Goal: Task Accomplishment & Management: Manage account settings

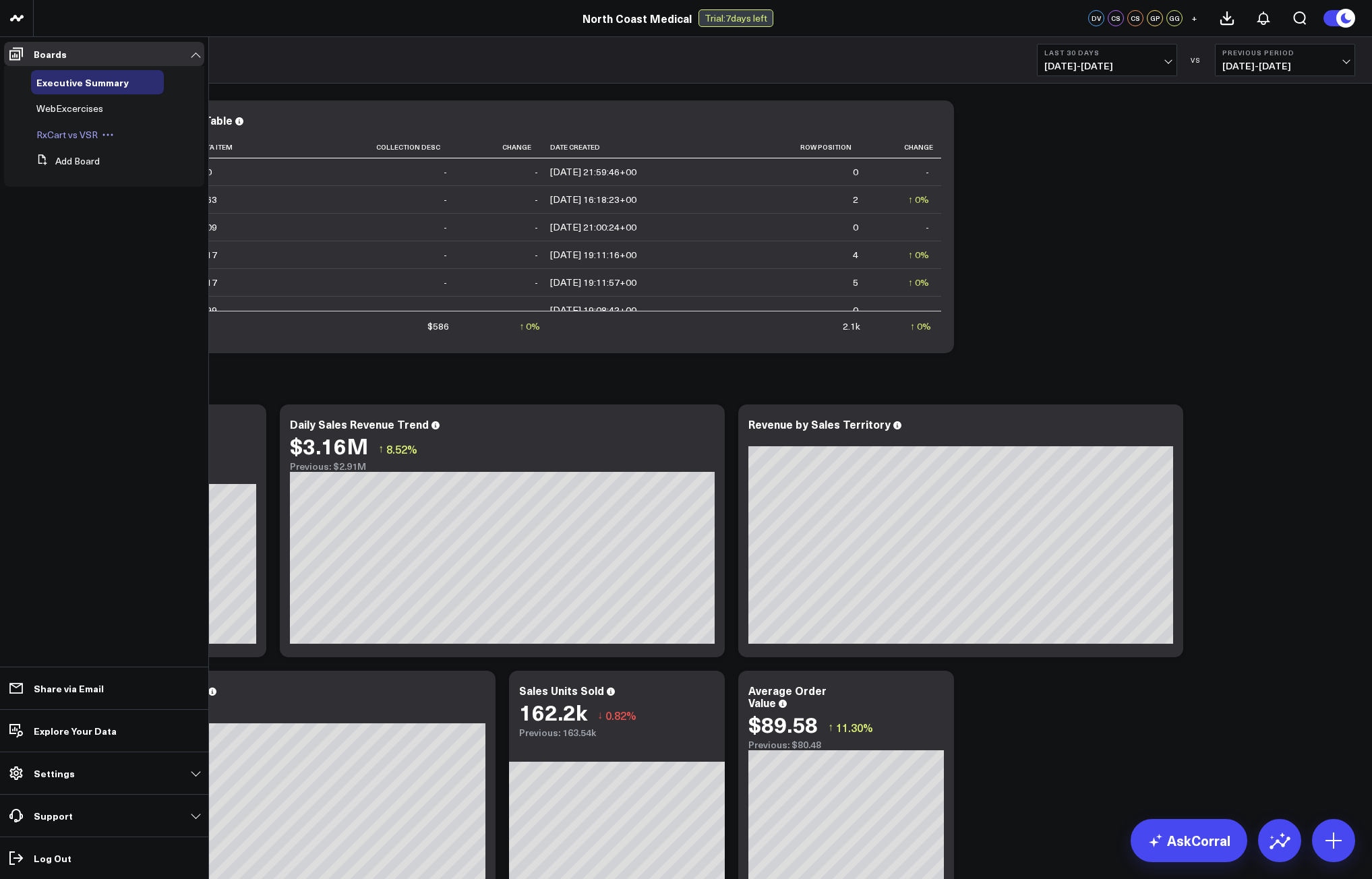
click at [72, 132] on span "RxCart vs VSR" at bounding box center [67, 134] width 61 height 13
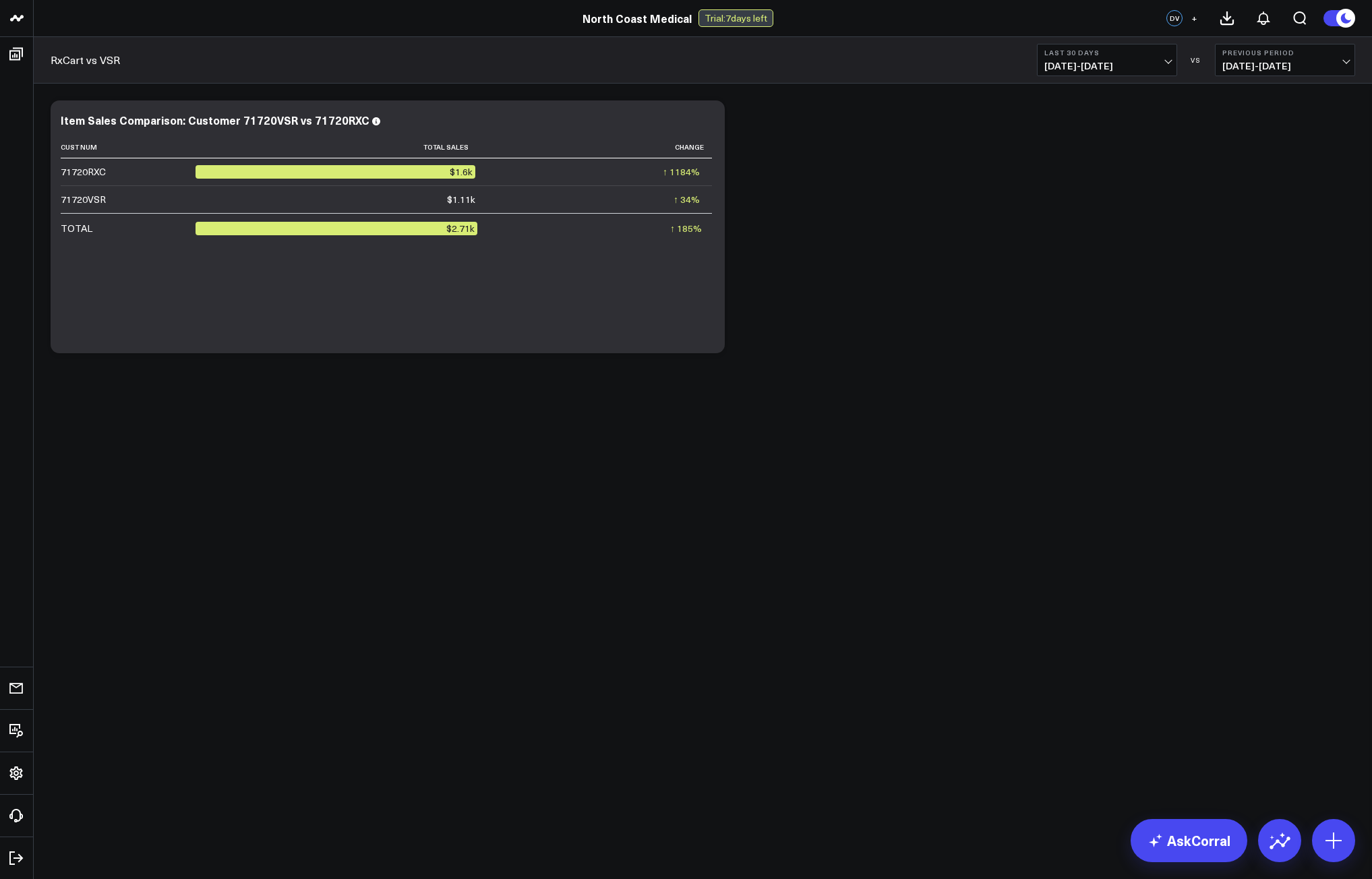
click at [1070, 53] on b "Last 30 Days" at bounding box center [1106, 53] width 125 height 8
click at [1086, 116] on link "Last 7 Days" at bounding box center [1107, 115] width 139 height 26
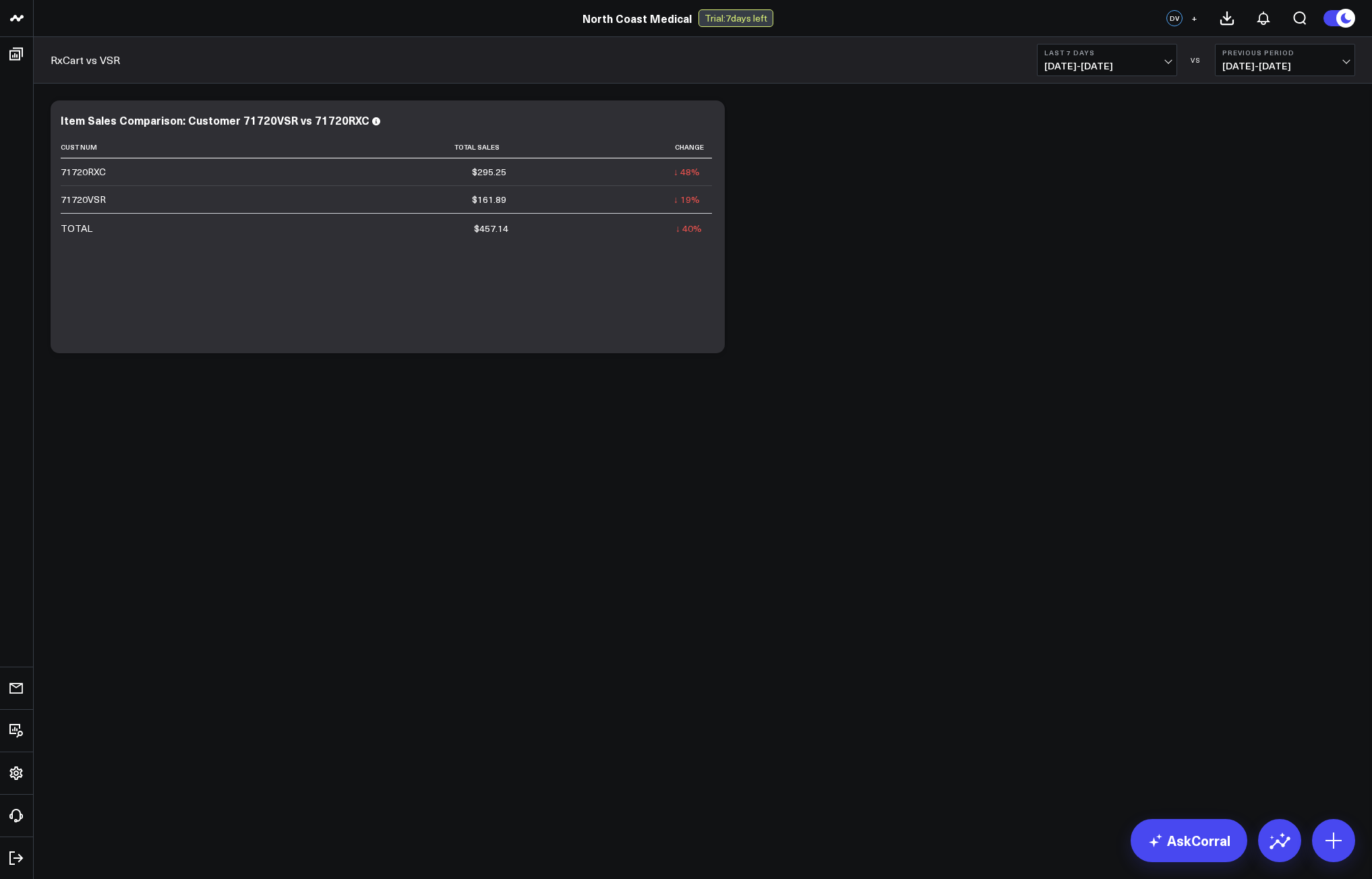
click at [1123, 73] on button "Last 7 Days [DATE] - [DATE]" at bounding box center [1106, 60] width 140 height 33
click at [1080, 146] on link "Last 30 Days" at bounding box center [1107, 141] width 139 height 26
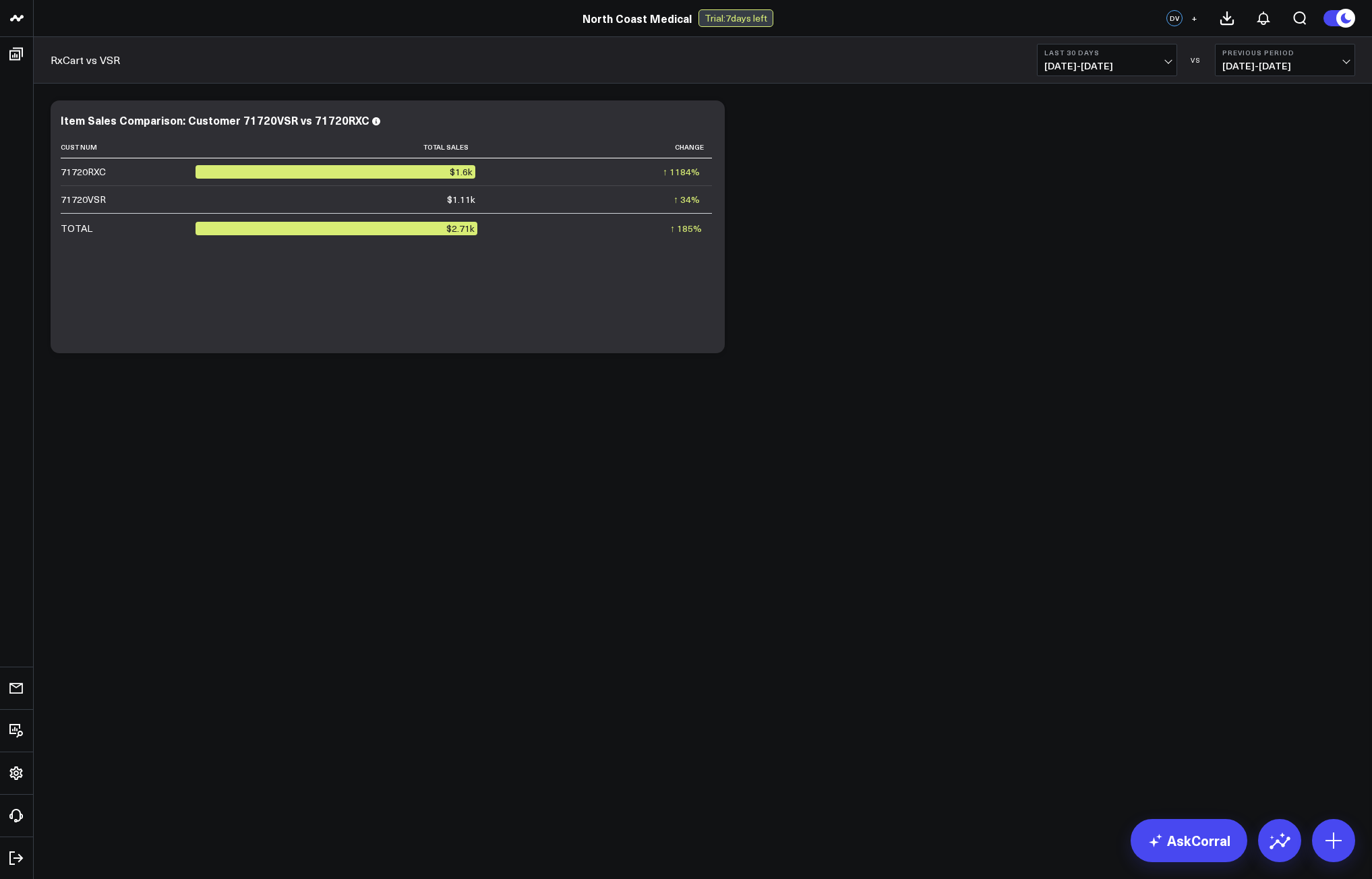
click at [1065, 67] on span "[DATE] - [DATE]" at bounding box center [1106, 66] width 125 height 11
click at [1069, 115] on link "Last 7 Days" at bounding box center [1107, 115] width 139 height 26
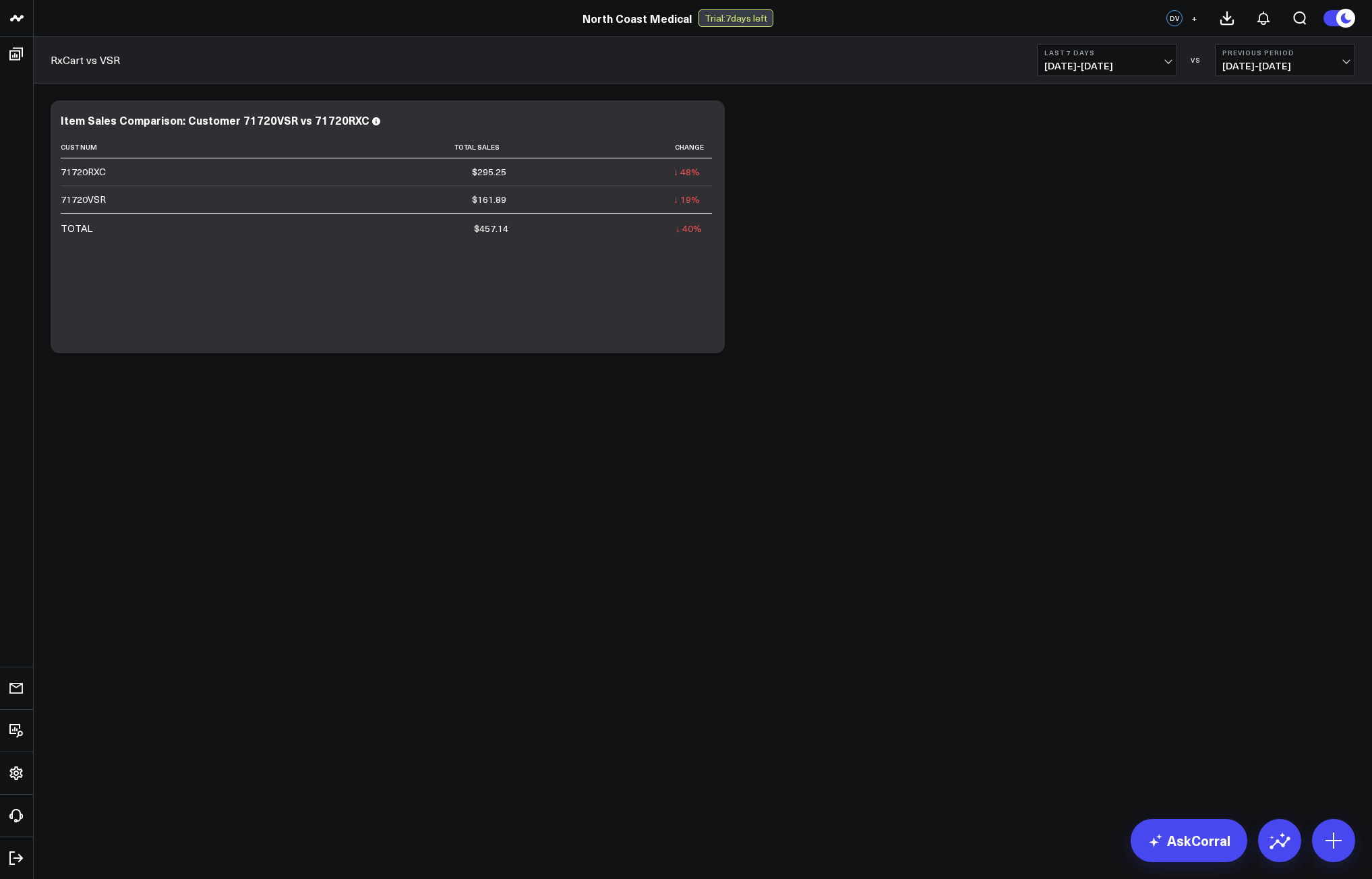
click at [1057, 61] on span "[DATE] - [DATE]" at bounding box center [1106, 66] width 125 height 11
click at [1057, 440] on link "Custom Dates" at bounding box center [1107, 431] width 139 height 26
select select "7"
select select "2025"
click at [1199, 167] on div "1" at bounding box center [1198, 169] width 27 height 27
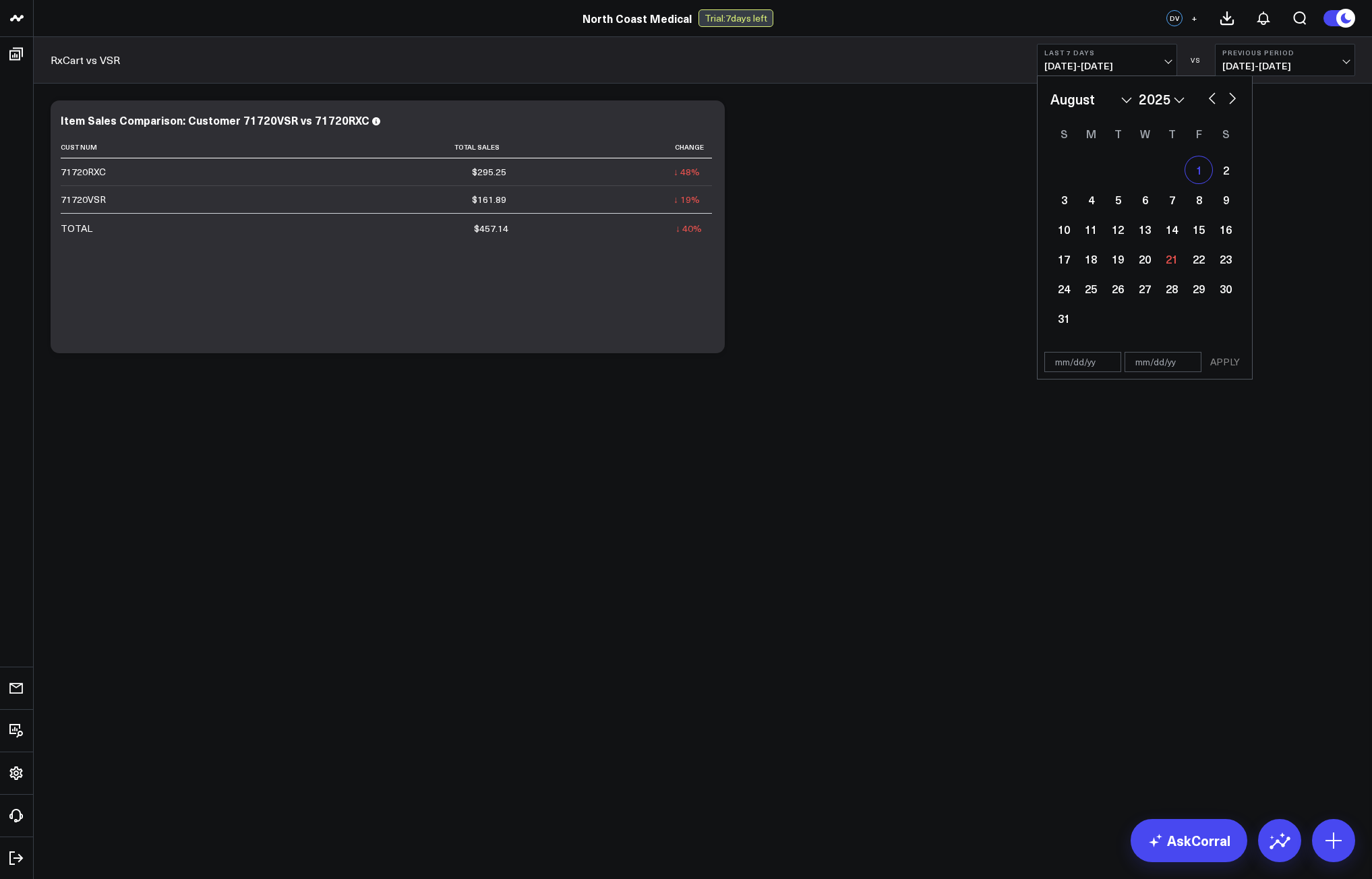
type input "[DATE]"
select select "7"
select select "2025"
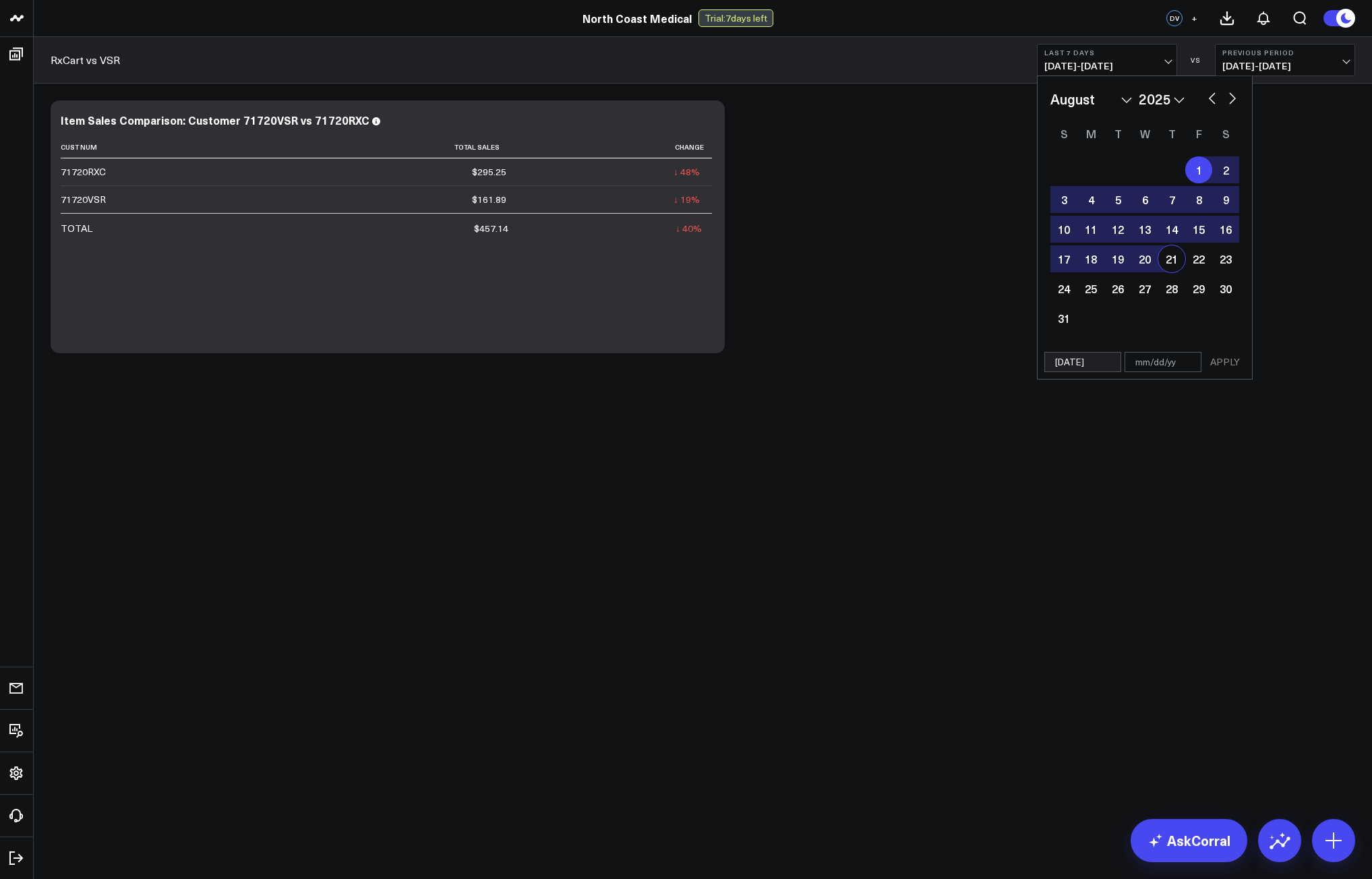
click at [1168, 261] on div "21" at bounding box center [1171, 259] width 27 height 27
type input "[DATE]"
select select "7"
select select "2025"
click at [1217, 357] on button "APPLY" at bounding box center [1225, 361] width 41 height 20
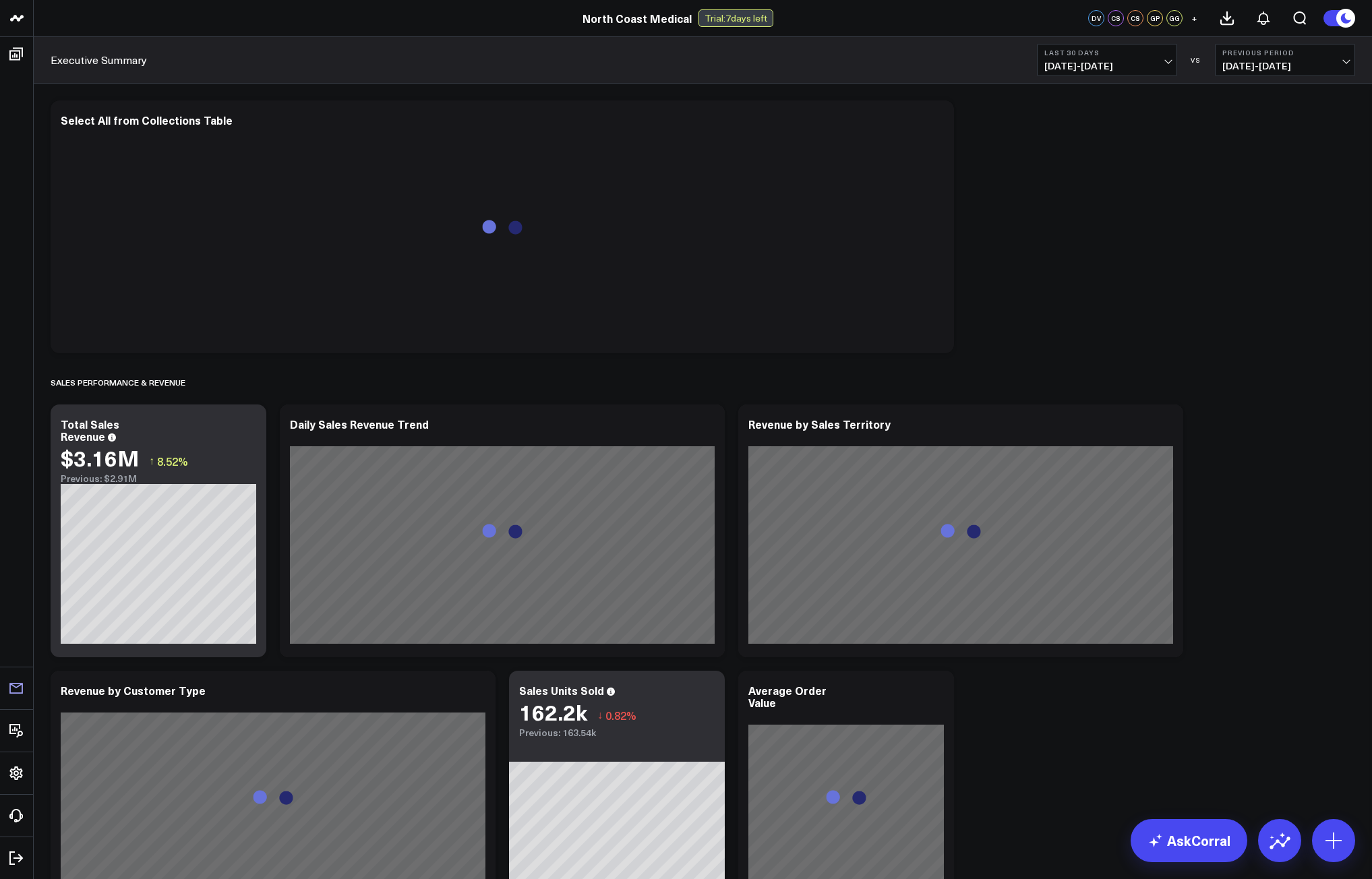
click at [16, 52] on icon at bounding box center [16, 54] width 16 height 16
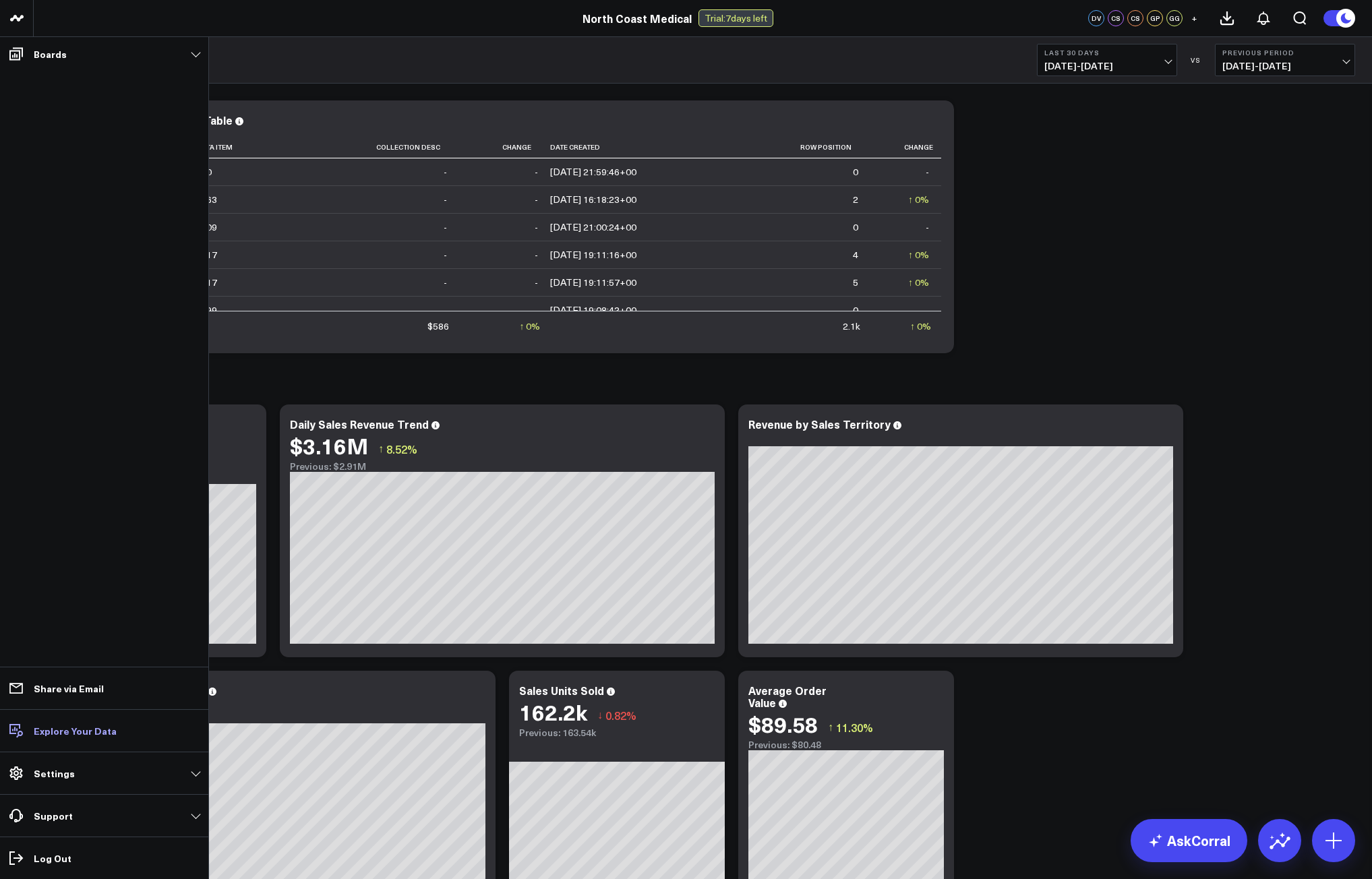
click at [48, 741] on link "Explore Your Data" at bounding box center [104, 730] width 201 height 24
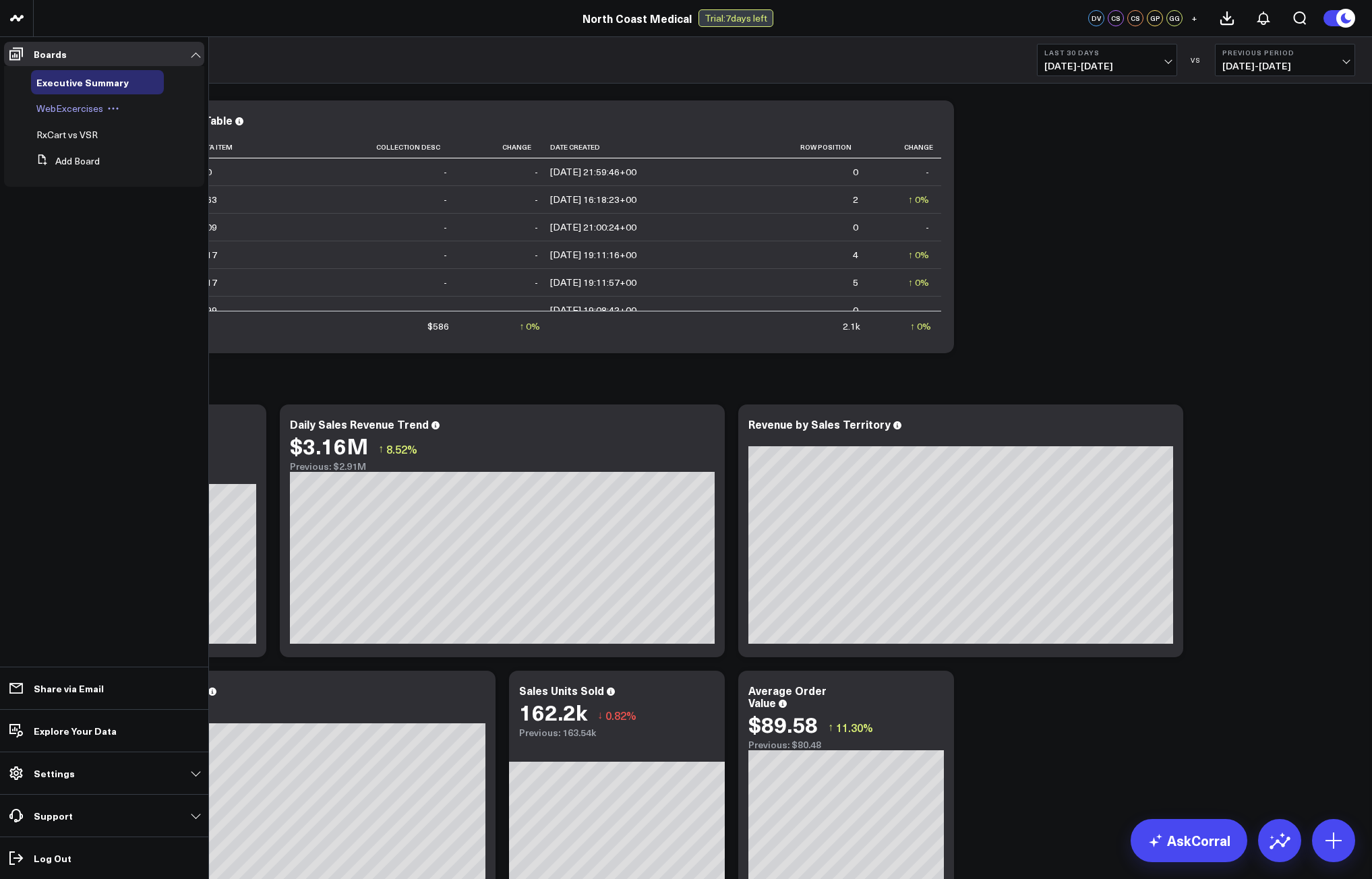
click at [64, 110] on span "WebExcercises" at bounding box center [70, 108] width 67 height 13
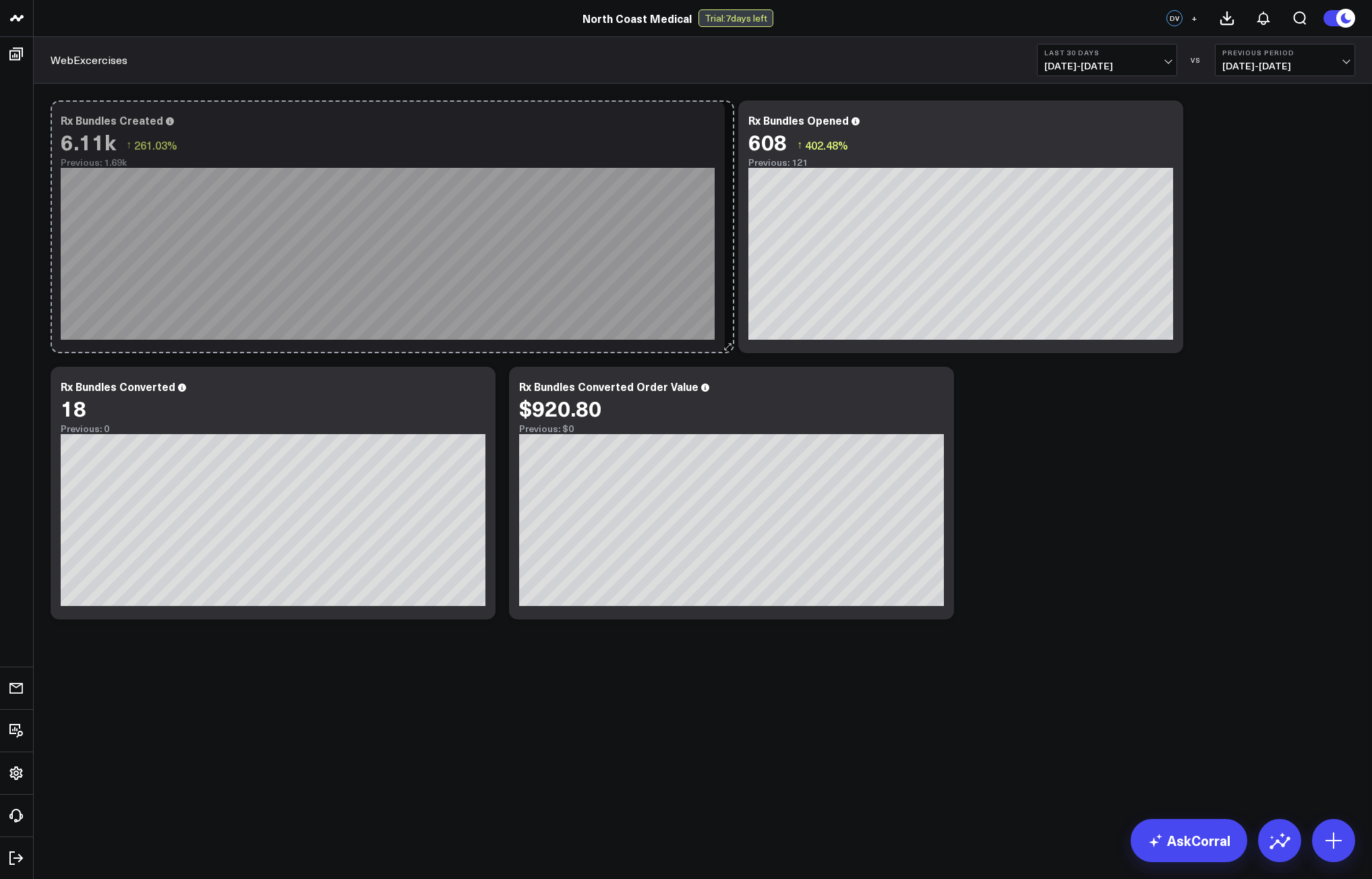
drag, startPoint x: 491, startPoint y: 348, endPoint x: 730, endPoint y: 336, distance: 239.3
click at [730, 336] on div "Modify via AI Copy link to widget Ask support Remove Create linked copy Executi…" at bounding box center [702, 360] width 1318 height 533
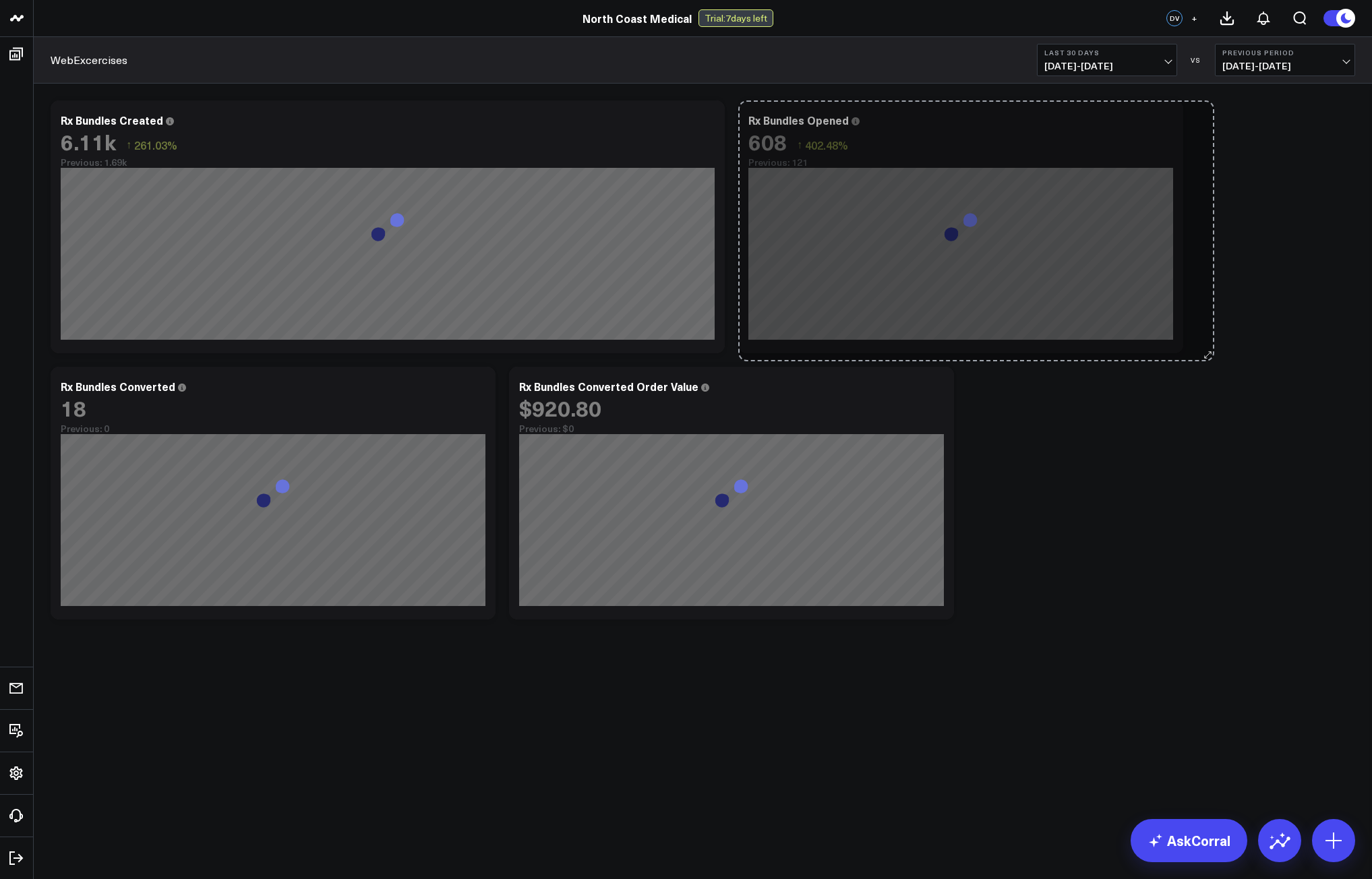
drag, startPoint x: 1181, startPoint y: 344, endPoint x: 1212, endPoint y: 351, distance: 31.8
click at [1212, 351] on div "Modify via AI Copy link to widget Ask support Remove Create linked copy Executi…" at bounding box center [702, 360] width 1318 height 533
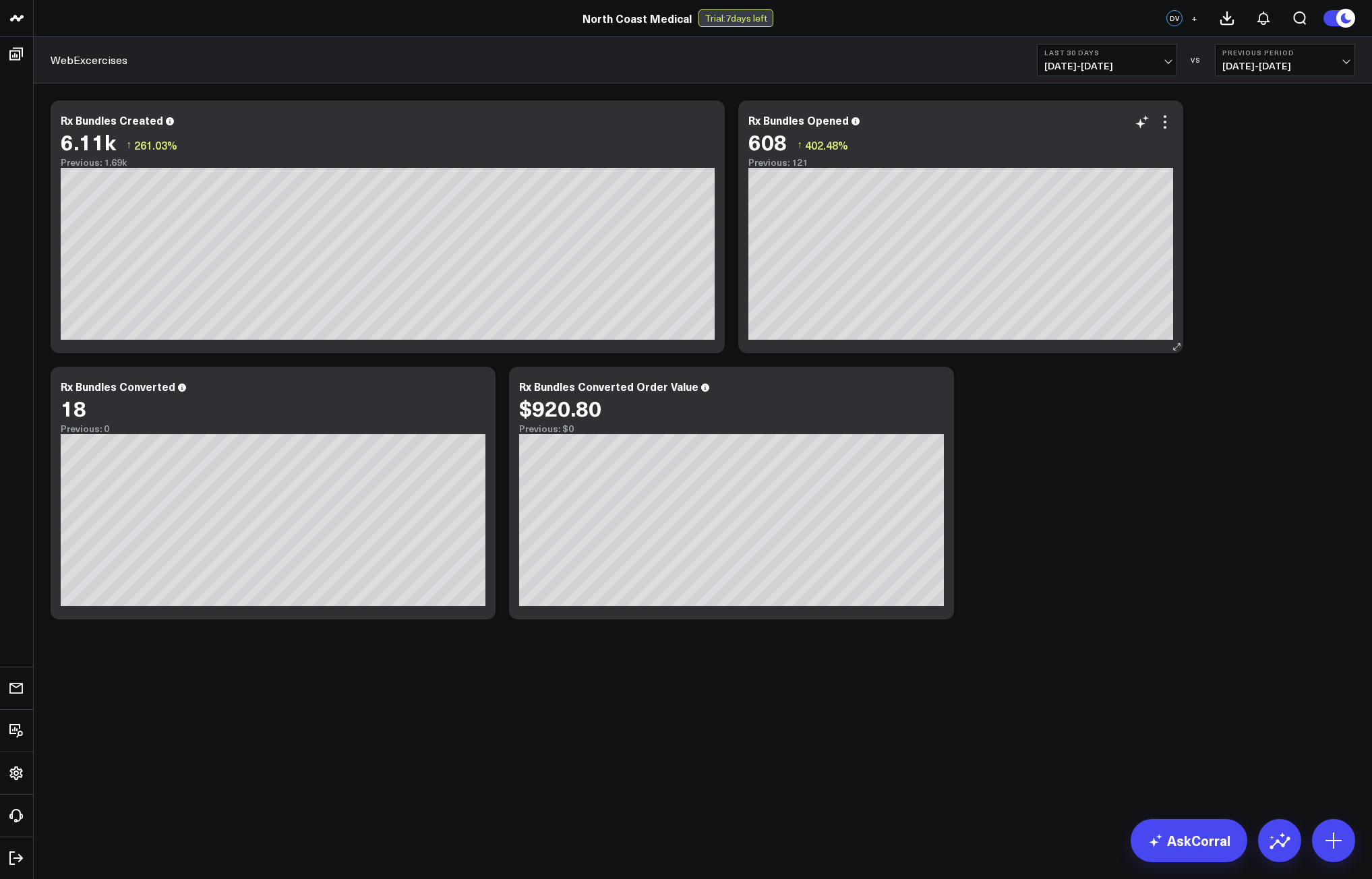
click at [1183, 325] on div "Rx Bundles Opened 608 ↑ 402.48% Previous: 121" at bounding box center [960, 227] width 445 height 253
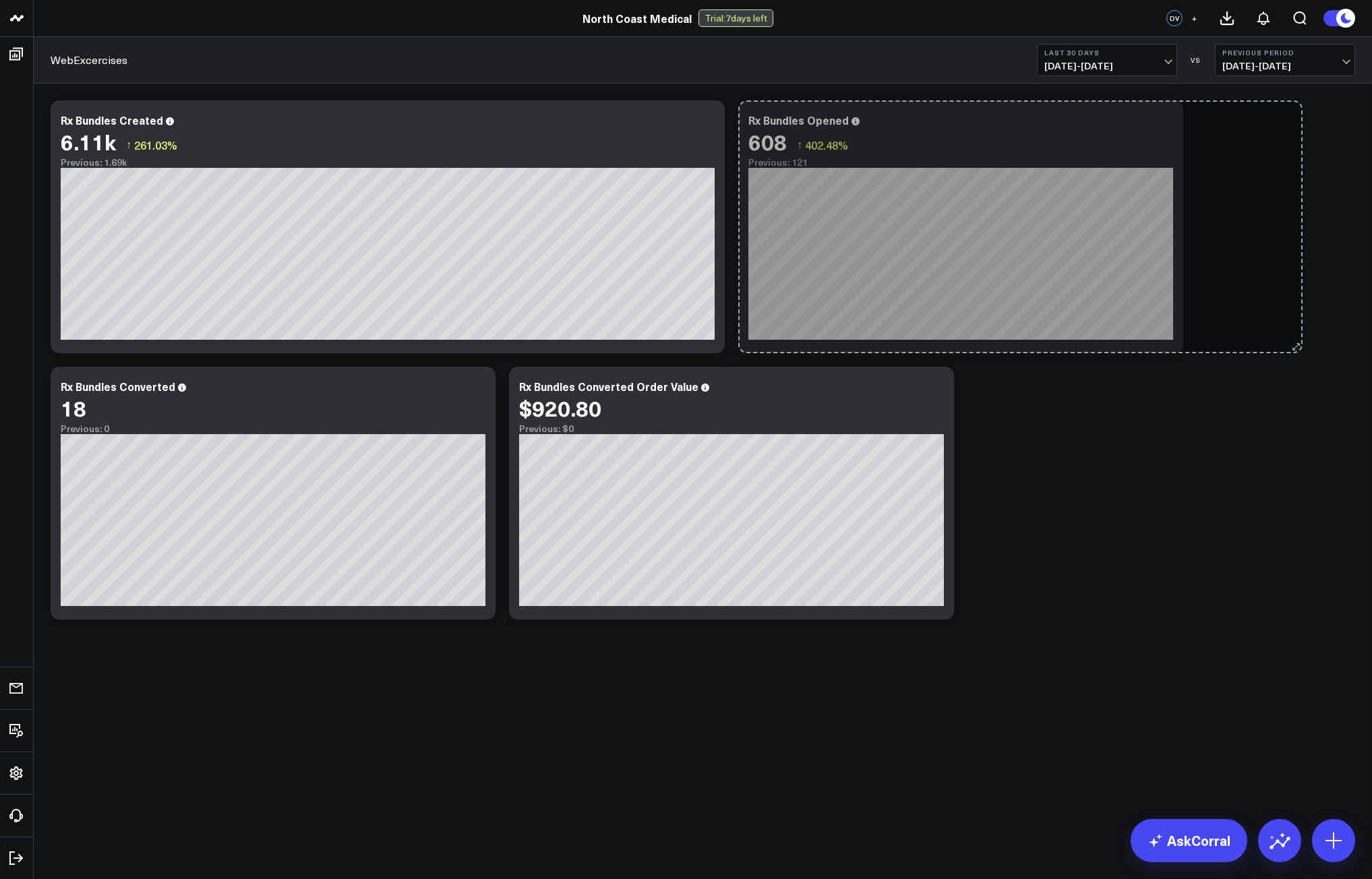
drag, startPoint x: 1181, startPoint y: 347, endPoint x: 1300, endPoint y: 340, distance: 119.2
click at [1300, 340] on div "Modify via AI Copy link to widget Ask support Remove Create linked copy Executi…" at bounding box center [702, 360] width 1318 height 533
drag, startPoint x: 1180, startPoint y: 348, endPoint x: 1291, endPoint y: 337, distance: 111.5
click at [1291, 337] on div "Modify via AI Copy link to widget Ask support Remove Create linked copy Executi…" at bounding box center [702, 360] width 1318 height 533
drag, startPoint x: 1182, startPoint y: 343, endPoint x: 1308, endPoint y: 337, distance: 126.1
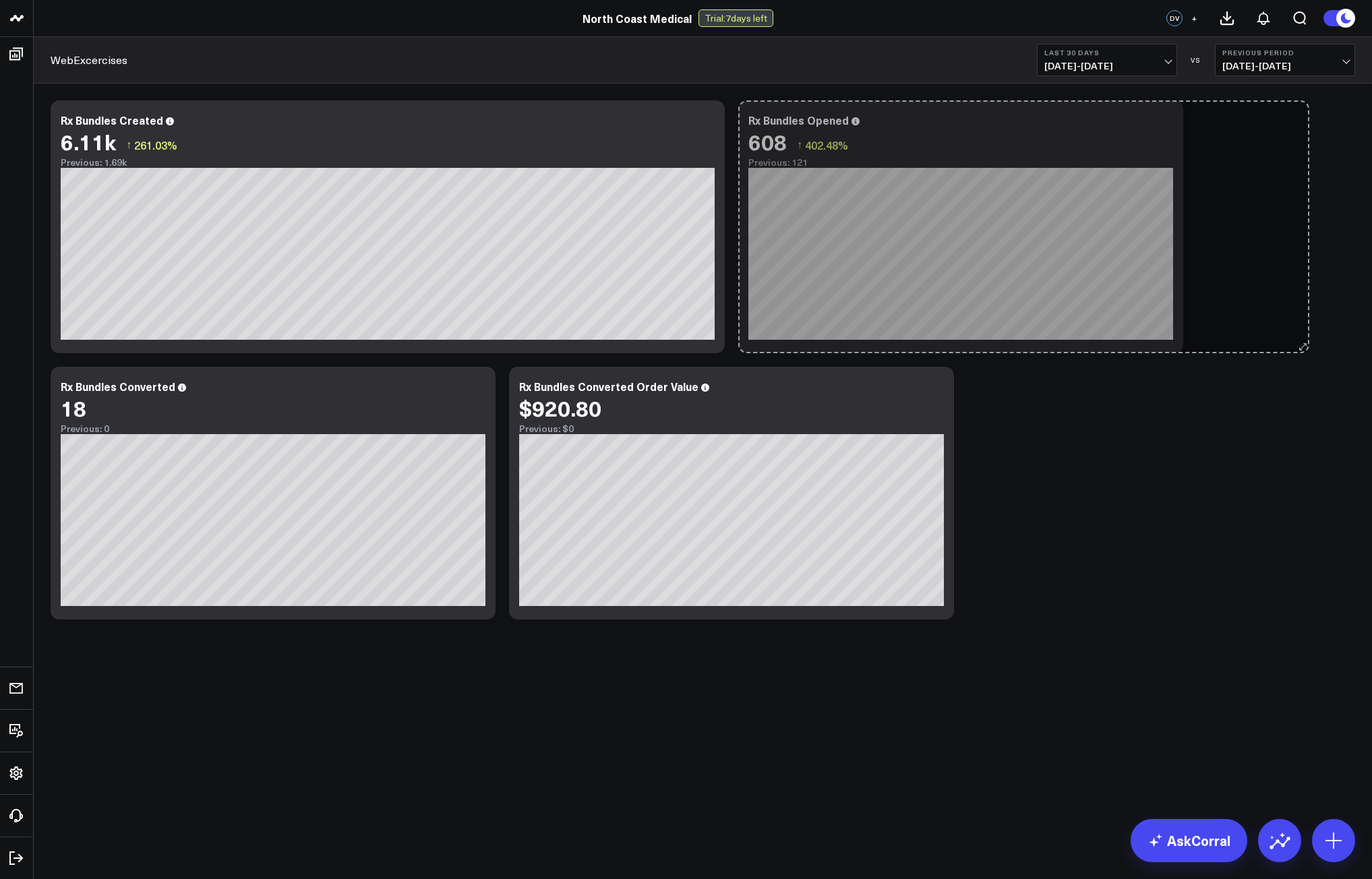
click at [1308, 337] on div "Modify via AI Copy link to widget Ask support Remove Create linked copy Executi…" at bounding box center [702, 360] width 1318 height 533
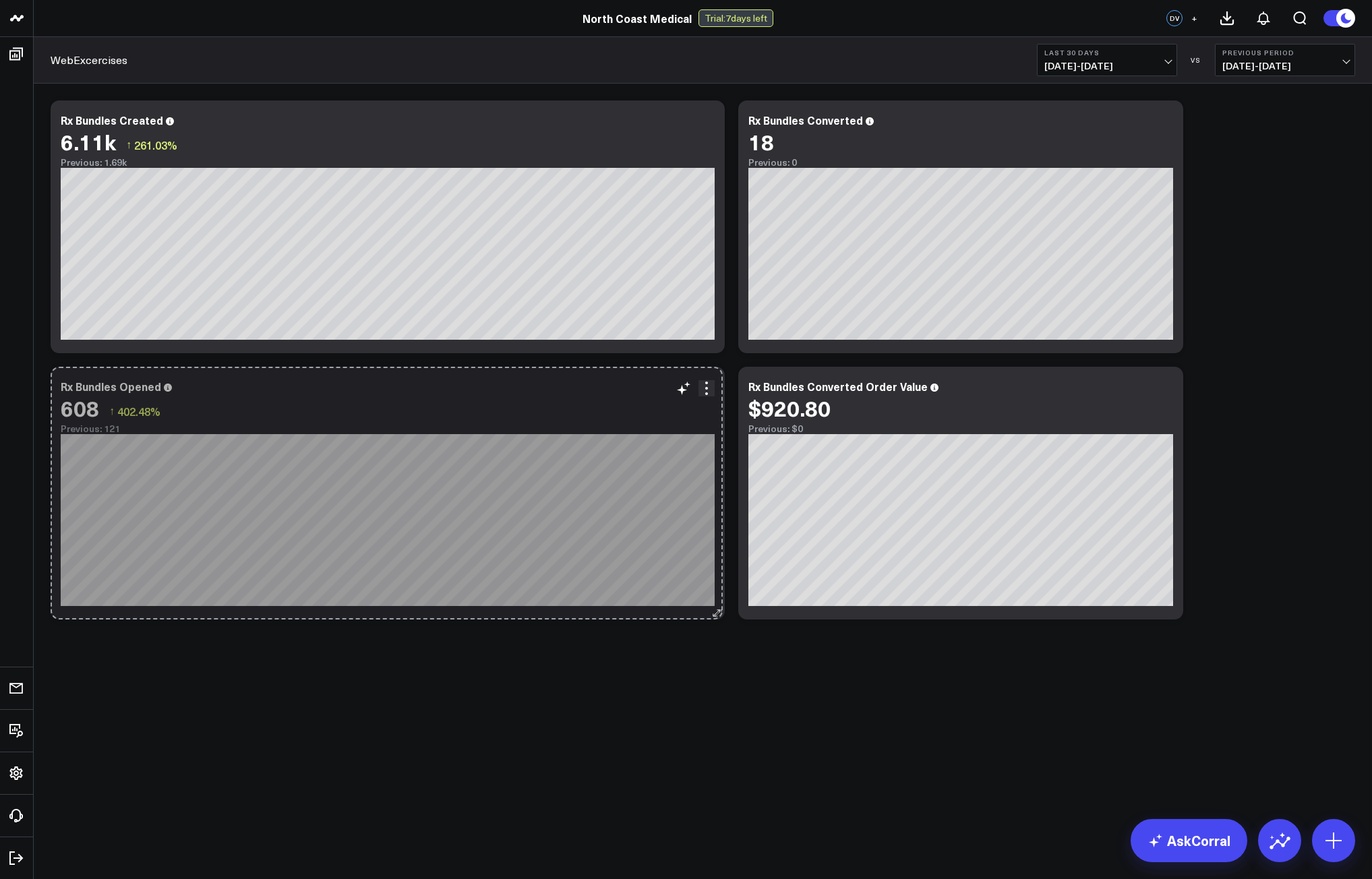
drag, startPoint x: 495, startPoint y: 611, endPoint x: 722, endPoint y: 585, distance: 228.5
click at [722, 585] on div "Rx Bundles Opened 608 ↑ 402.48% Previous: 121 So sorry. The query returned no r…" at bounding box center [387, 493] width 674 height 253
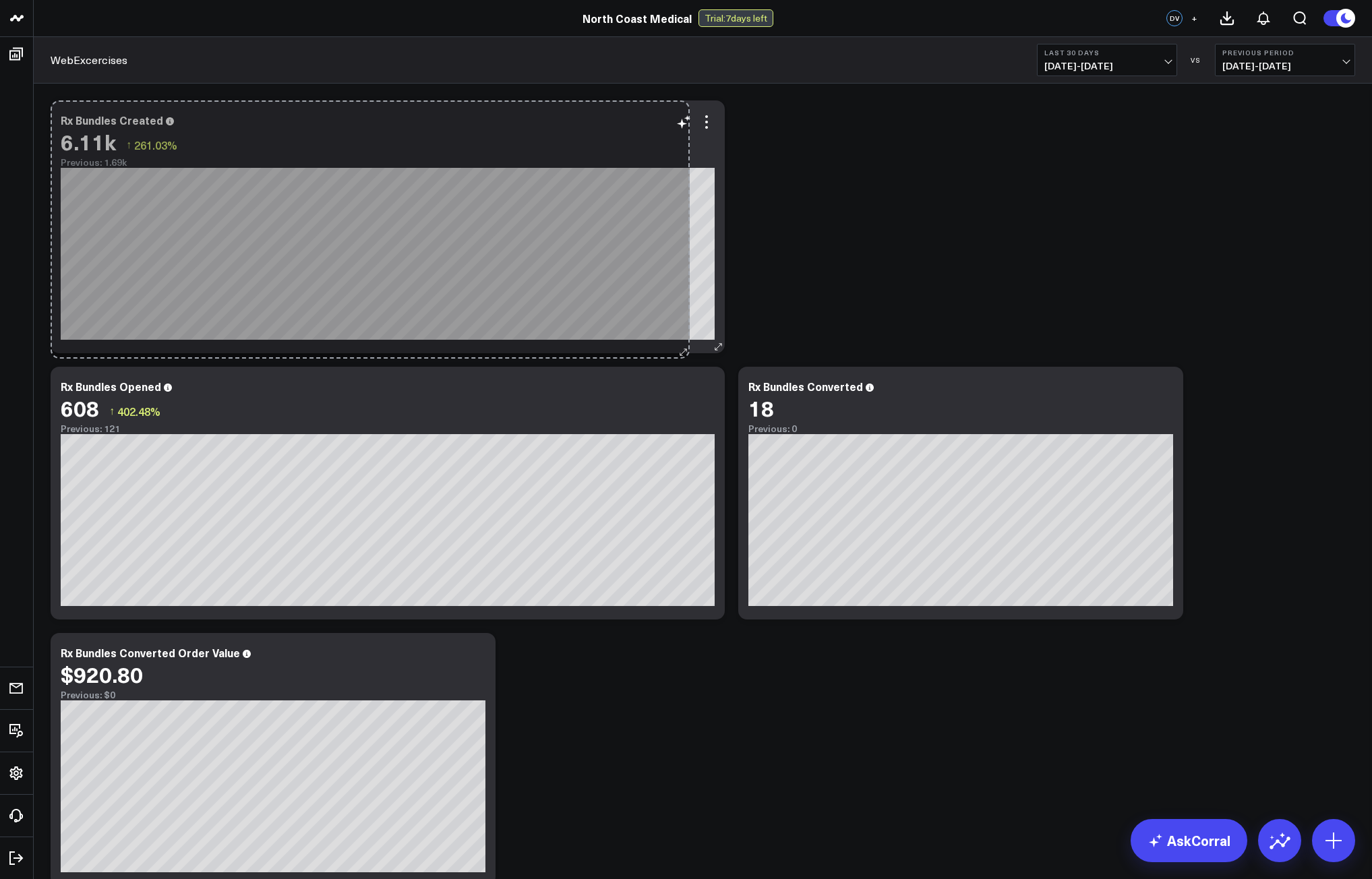
drag, startPoint x: 718, startPoint y: 347, endPoint x: 683, endPoint y: 352, distance: 35.4
click at [683, 352] on div "Rx Bundles Created 6.11k ↑ 261.03% Previous: 1.69k So sorry. The query returned…" at bounding box center [387, 227] width 674 height 253
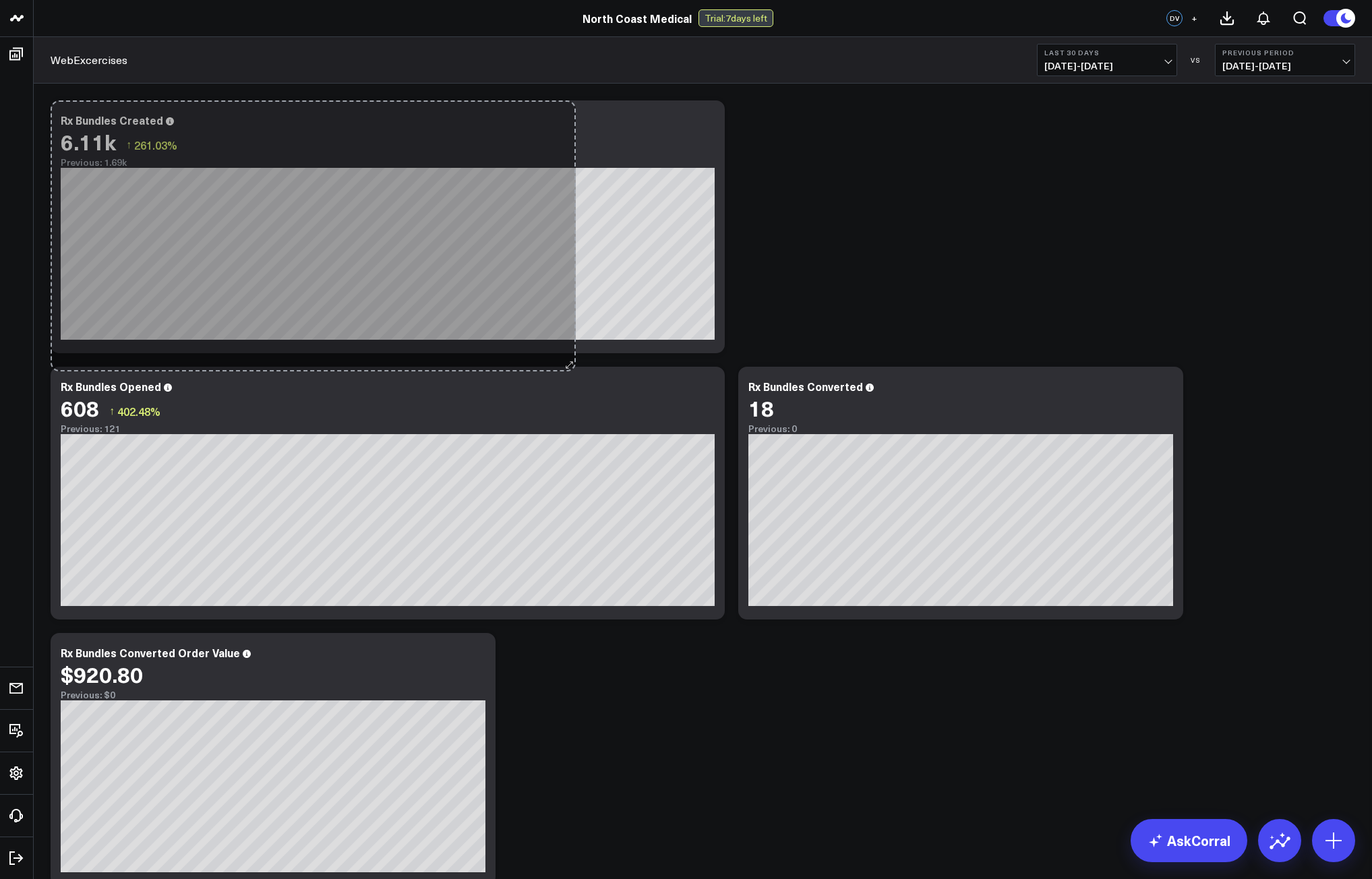
drag, startPoint x: 723, startPoint y: 340, endPoint x: 574, endPoint y: 359, distance: 150.2
click at [574, 359] on div "Modify via AI Copy link to widget Ask support Remove Create linked copy Executi…" at bounding box center [702, 493] width 1318 height 798
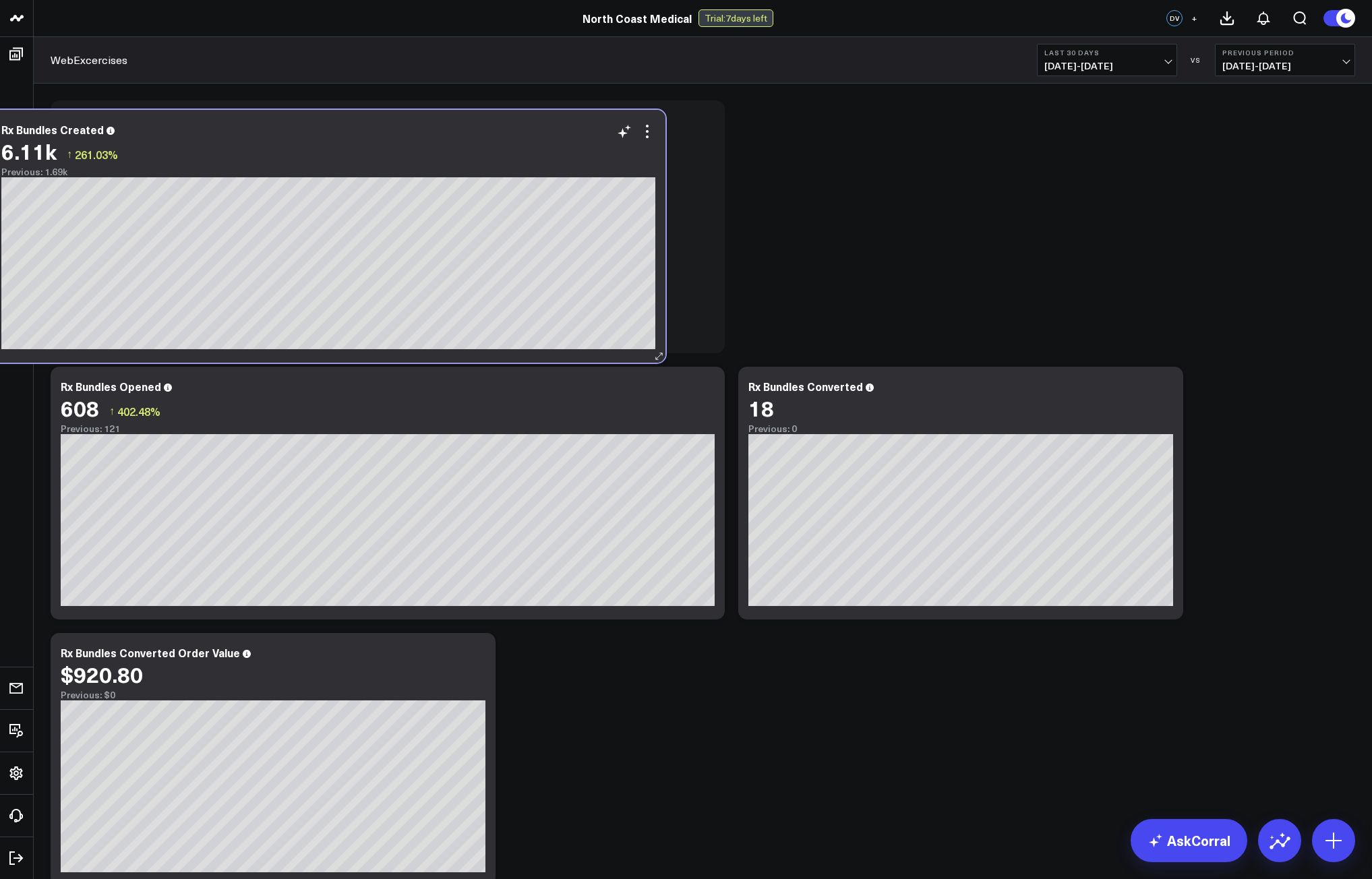
drag, startPoint x: 723, startPoint y: 337, endPoint x: 664, endPoint y: 347, distance: 59.8
click at [664, 347] on div "Rx Bundles Created 6.11k ↑ 261.03% Previous: 1.69k" at bounding box center [328, 236] width 674 height 253
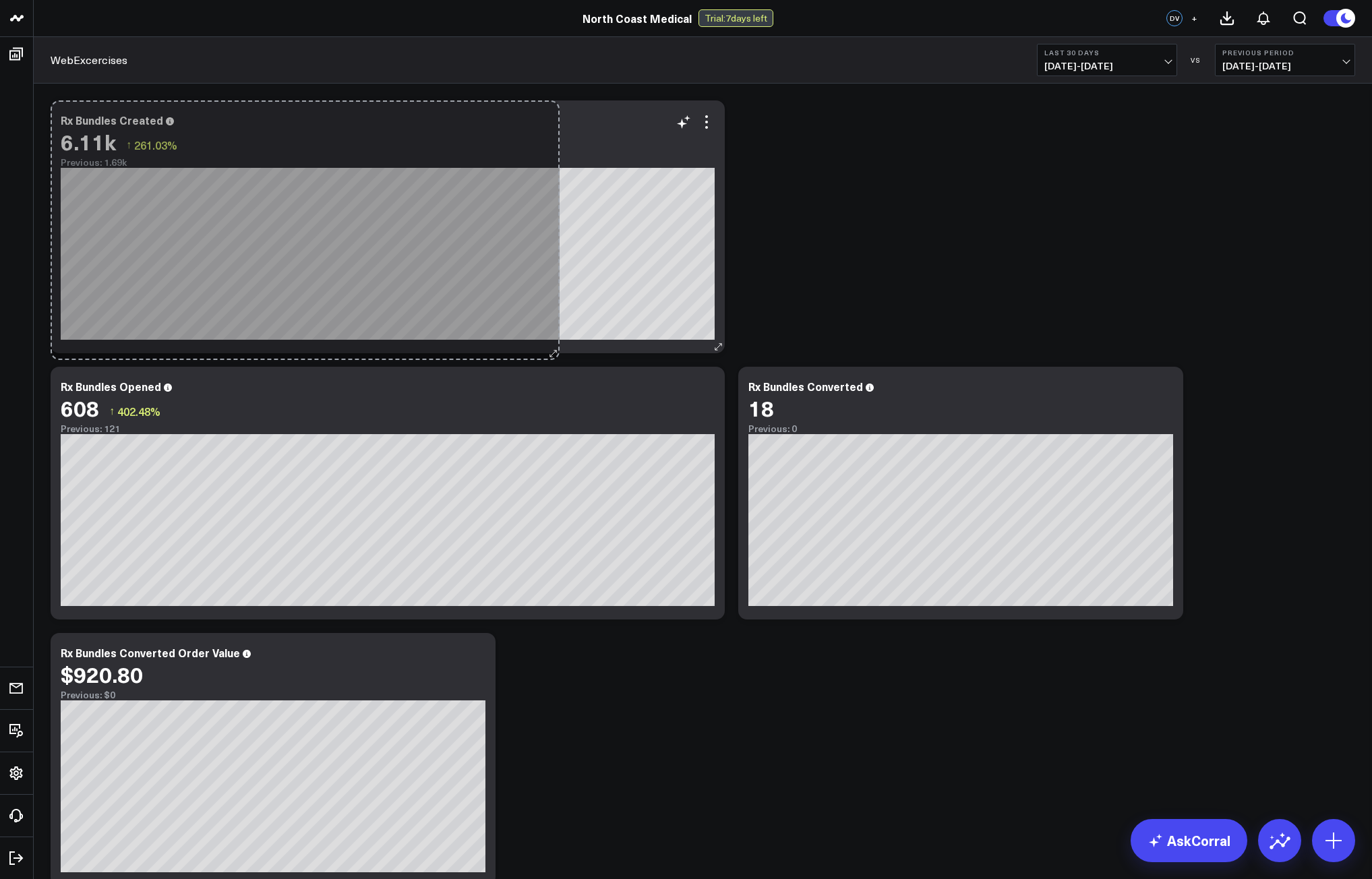
drag, startPoint x: 722, startPoint y: 343, endPoint x: 556, endPoint y: 350, distance: 166.1
click at [556, 350] on div "Rx Bundles Created 6.11k ↑ 261.03% Previous: 1.69k So sorry. The query returned…" at bounding box center [387, 227] width 674 height 253
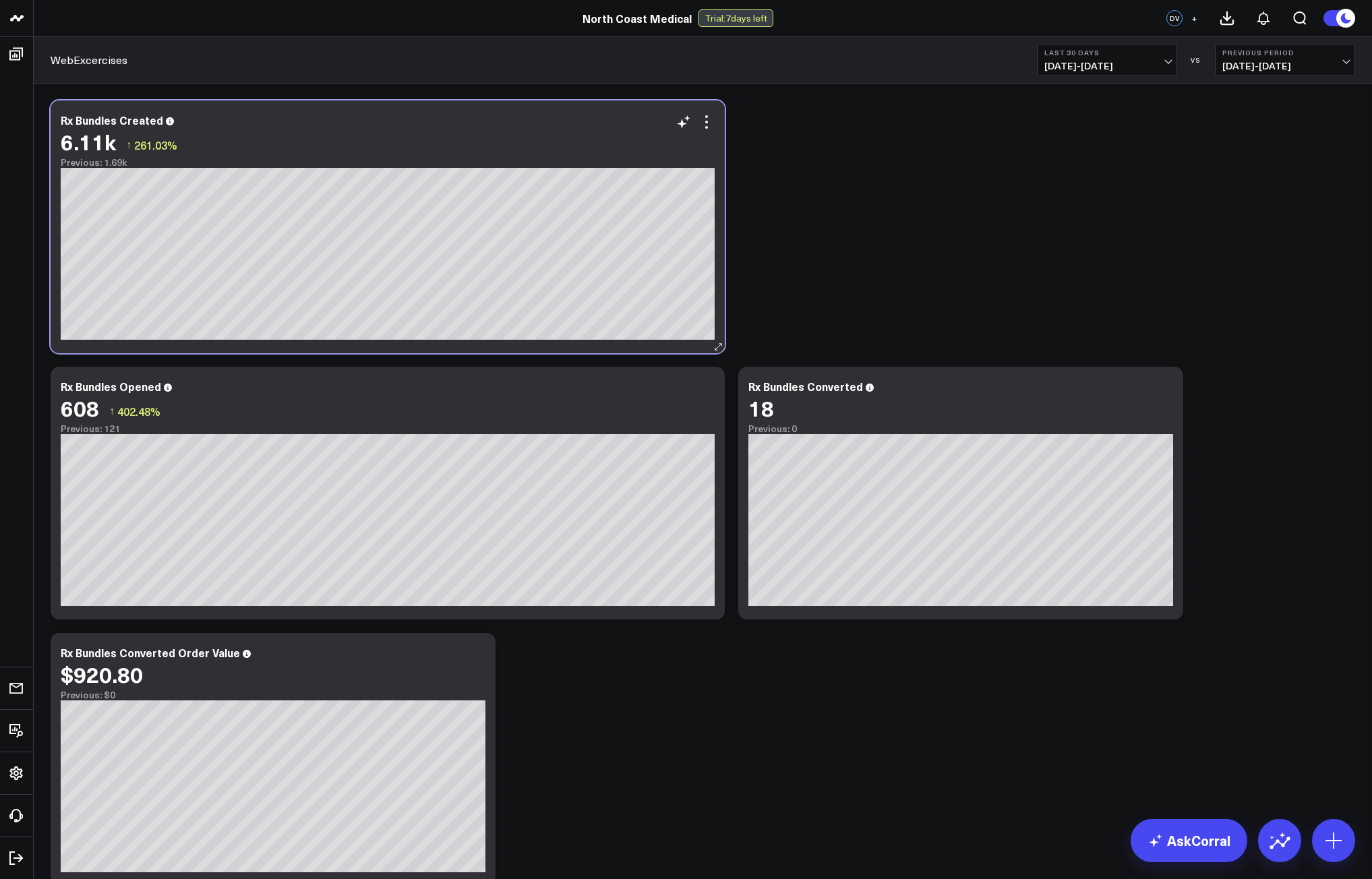
click at [722, 337] on div "Rx Bundles Created 6.11k ↑ 261.03% Previous: 1.69k" at bounding box center [387, 227] width 674 height 253
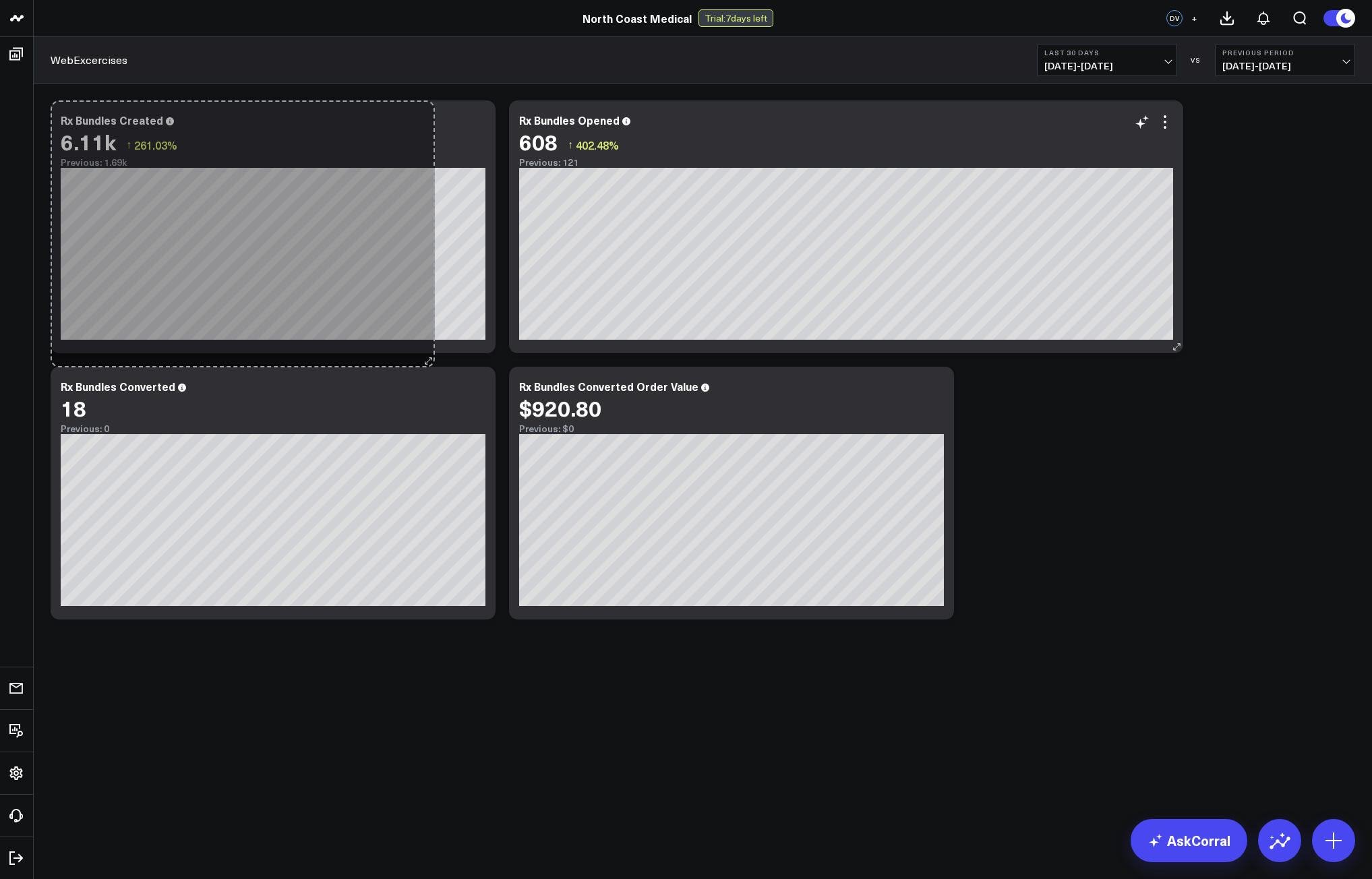
drag, startPoint x: 722, startPoint y: 342, endPoint x: 434, endPoint y: 356, distance: 288.3
click at [433, 356] on div "Modify via AI Copy link to widget Ask support Remove Create linked copy Executi…" at bounding box center [702, 360] width 1318 height 533
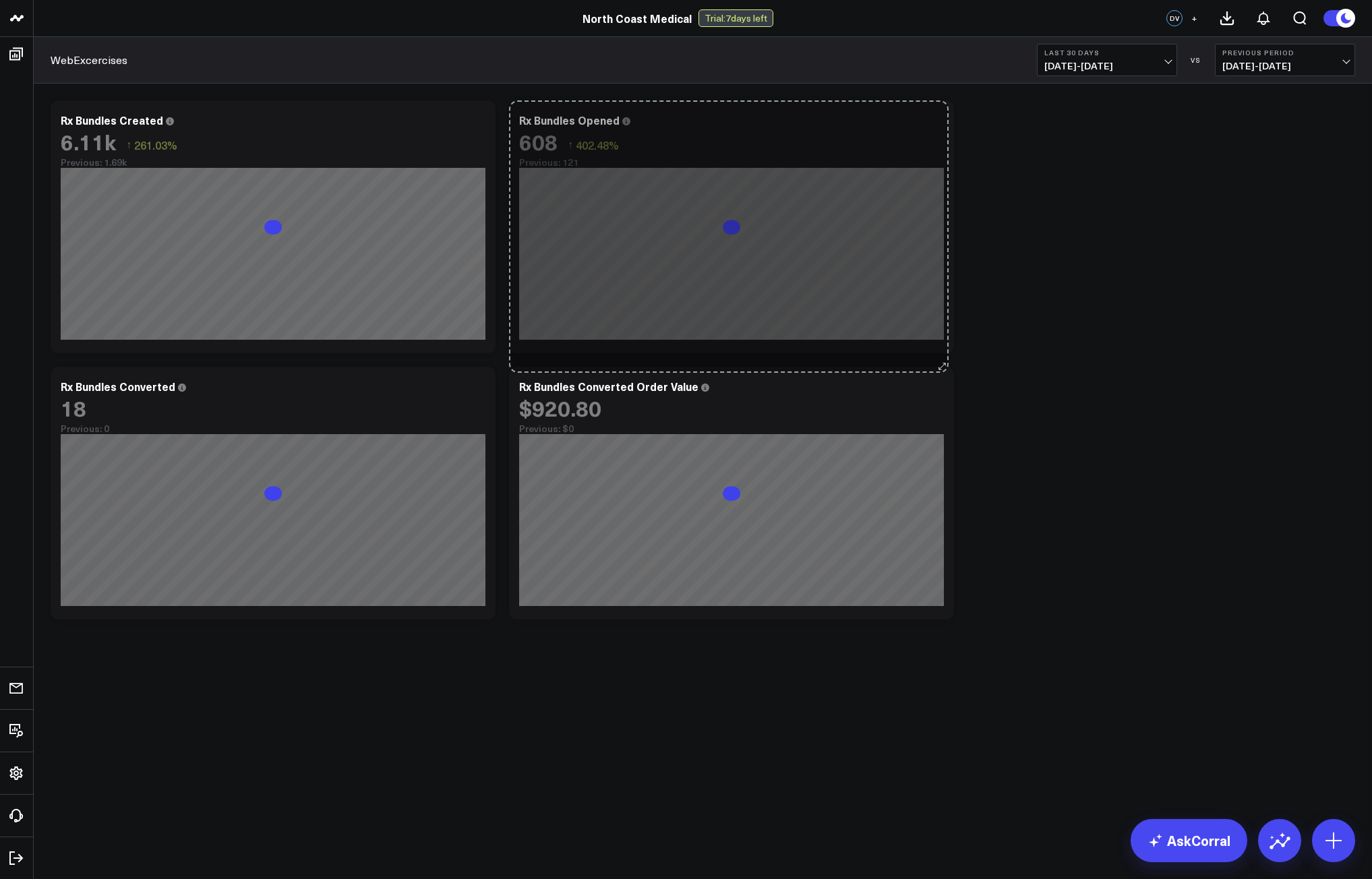
drag, startPoint x: 1180, startPoint y: 346, endPoint x: 946, endPoint y: 366, distance: 234.9
click at [946, 366] on div "Modify via AI Copy link to widget Ask support Remove Create linked copy Executi…" at bounding box center [702, 360] width 1318 height 533
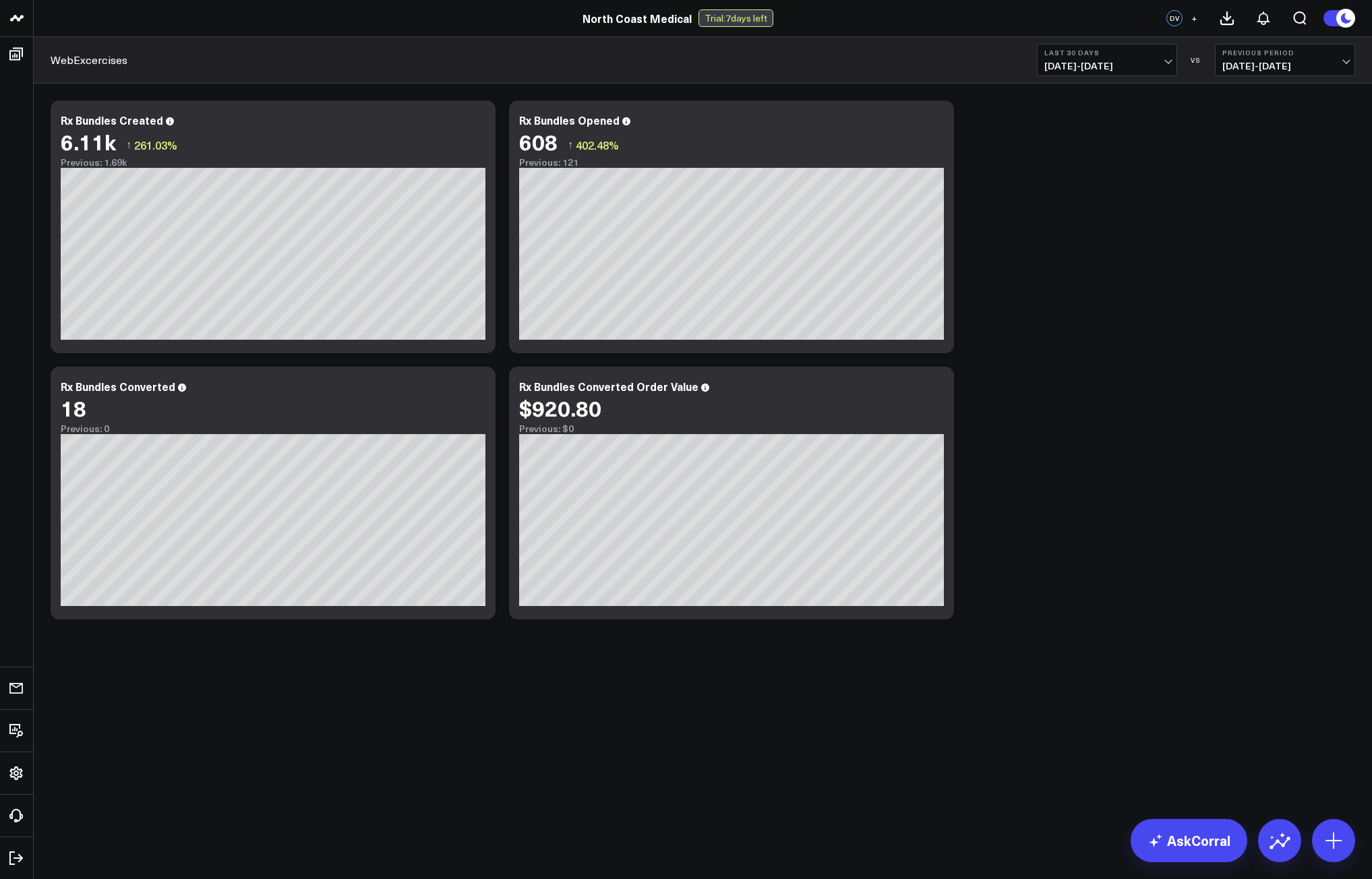
click at [1133, 68] on span "[DATE] - [DATE]" at bounding box center [1106, 66] width 125 height 11
click at [1094, 121] on link "Last 7 Days" at bounding box center [1107, 115] width 139 height 26
click at [1191, 21] on button "+" at bounding box center [1194, 18] width 16 height 16
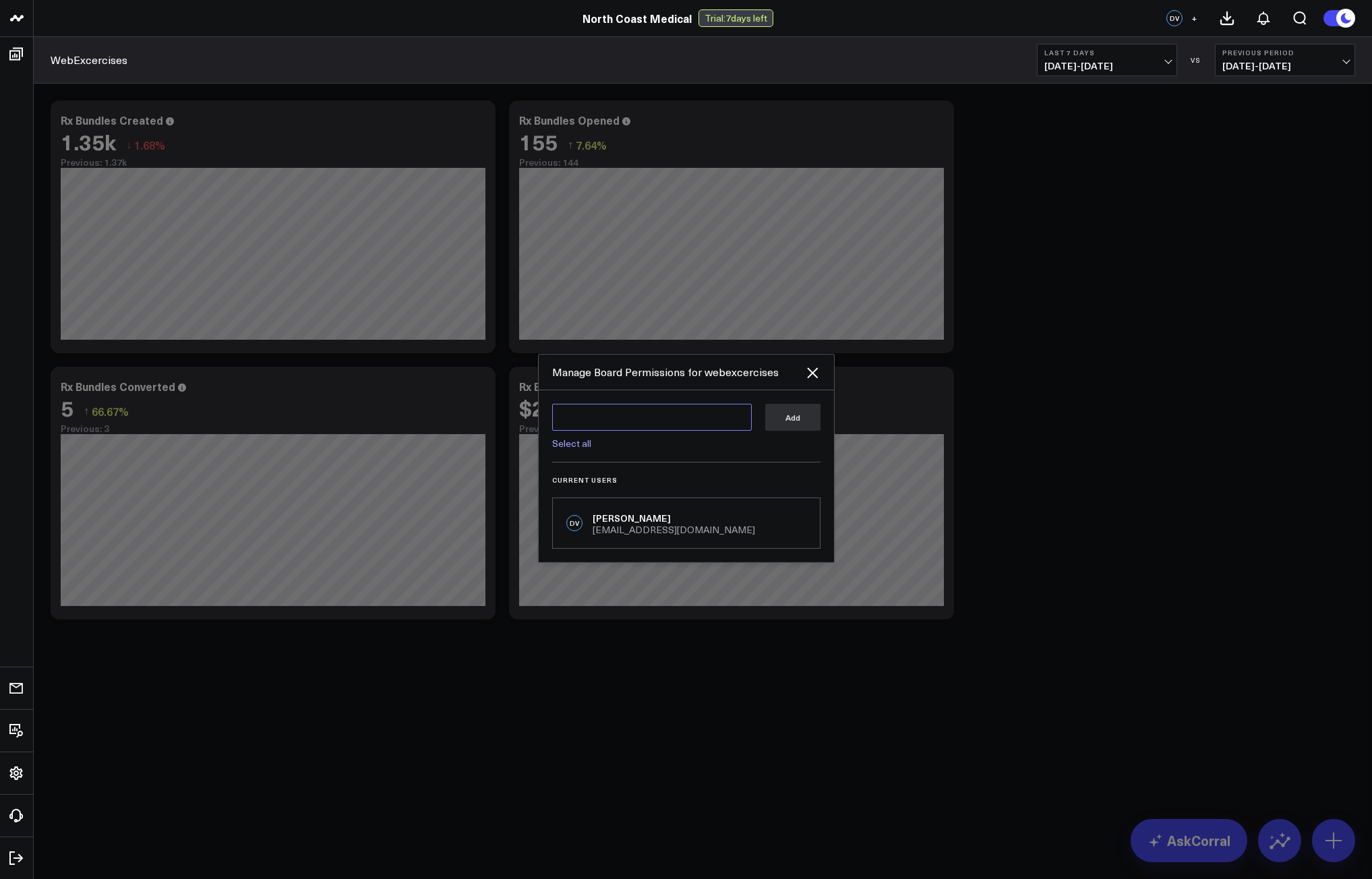
click at [678, 424] on textarea at bounding box center [652, 417] width 200 height 27
type textarea "d"
click at [659, 420] on textarea "d" at bounding box center [652, 417] width 200 height 27
type textarea "ggarrett@ncmedical.com"
click at [764, 410] on div "ggarrett@ncmedical.com ggarrett@ncmedical.com Select all Add" at bounding box center [686, 426] width 269 height 44
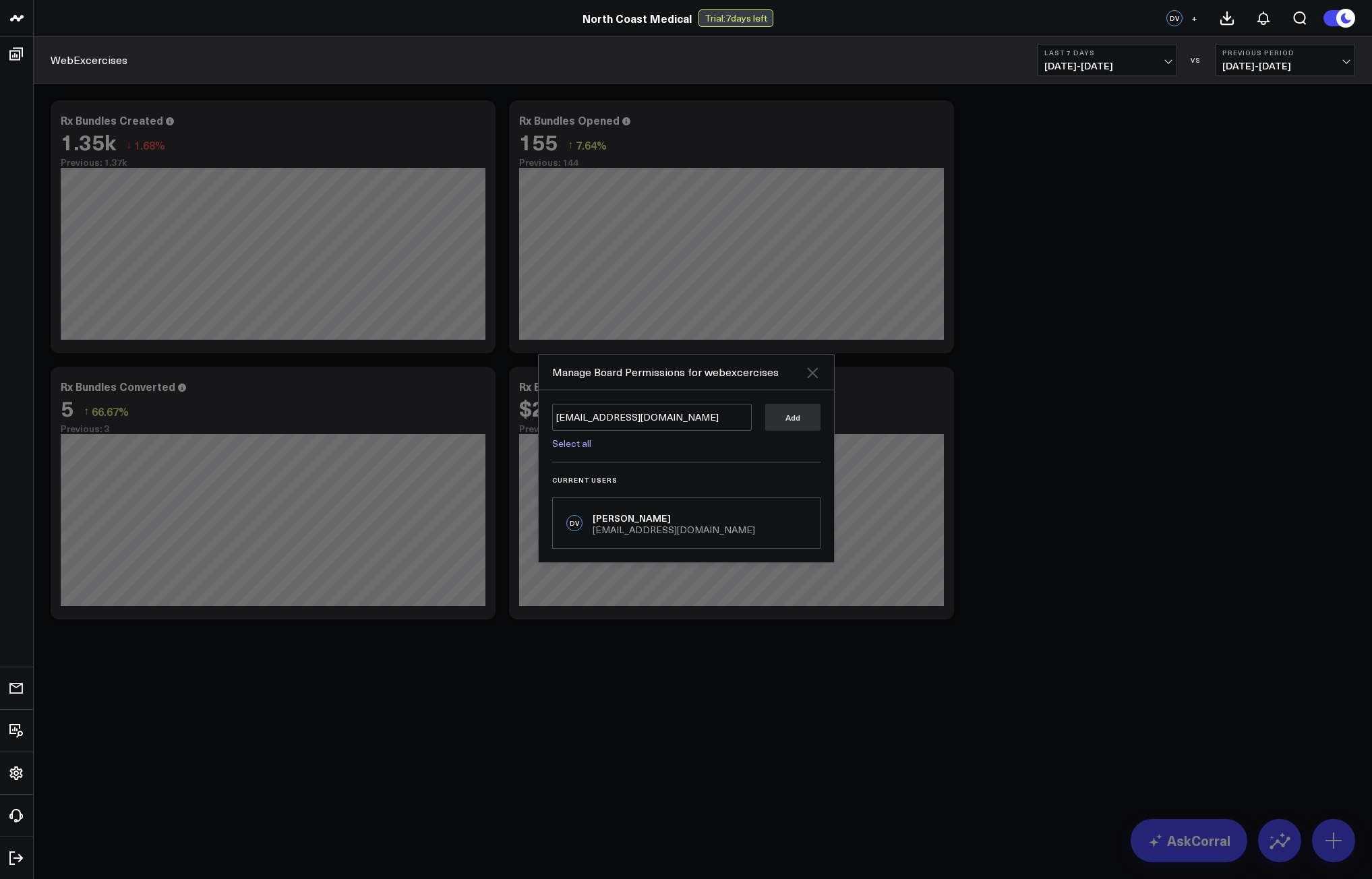
click at [813, 367] on icon at bounding box center [812, 372] width 11 height 11
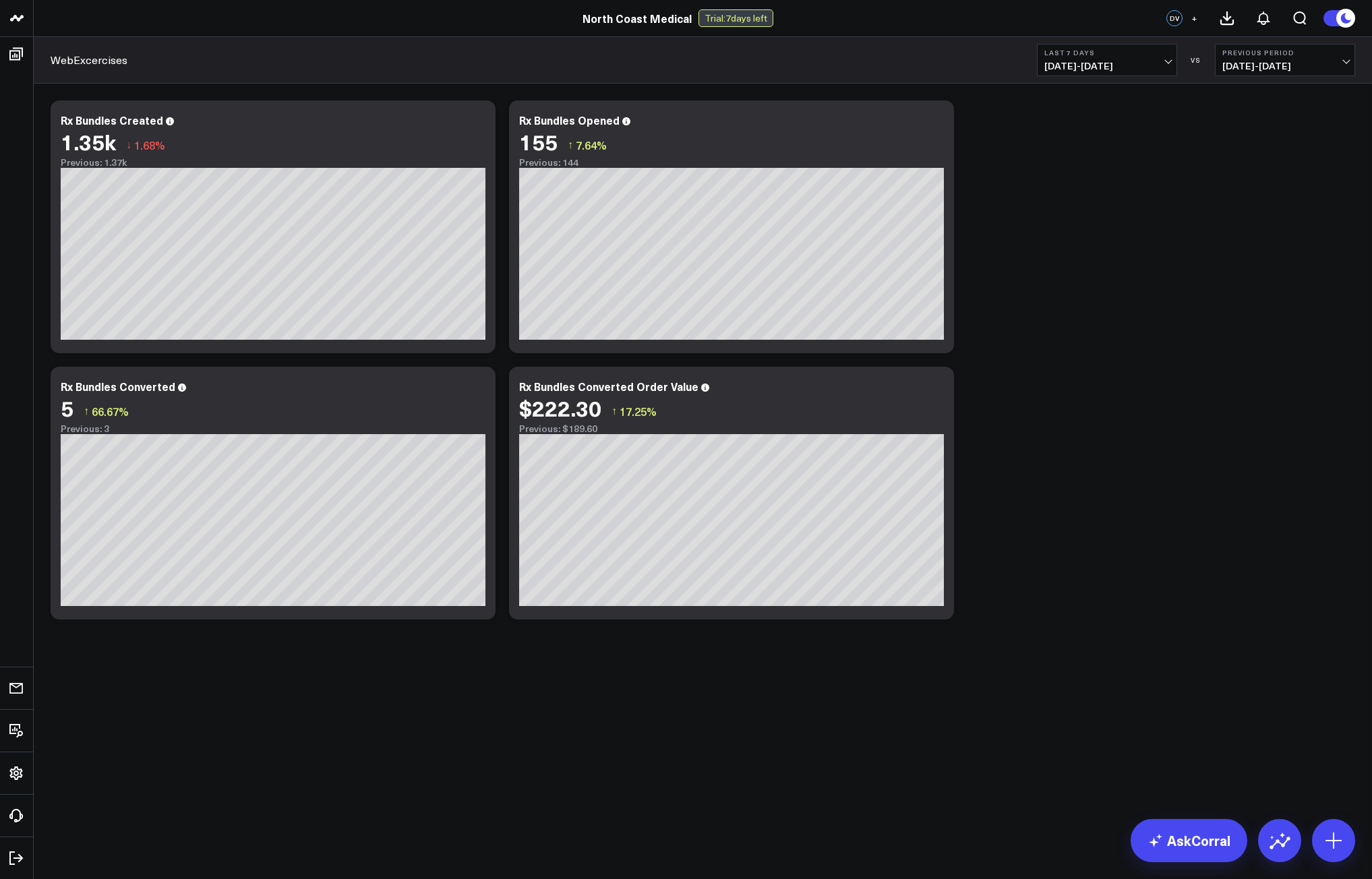
click at [1342, 25] on icon at bounding box center [1345, 18] width 15 height 15
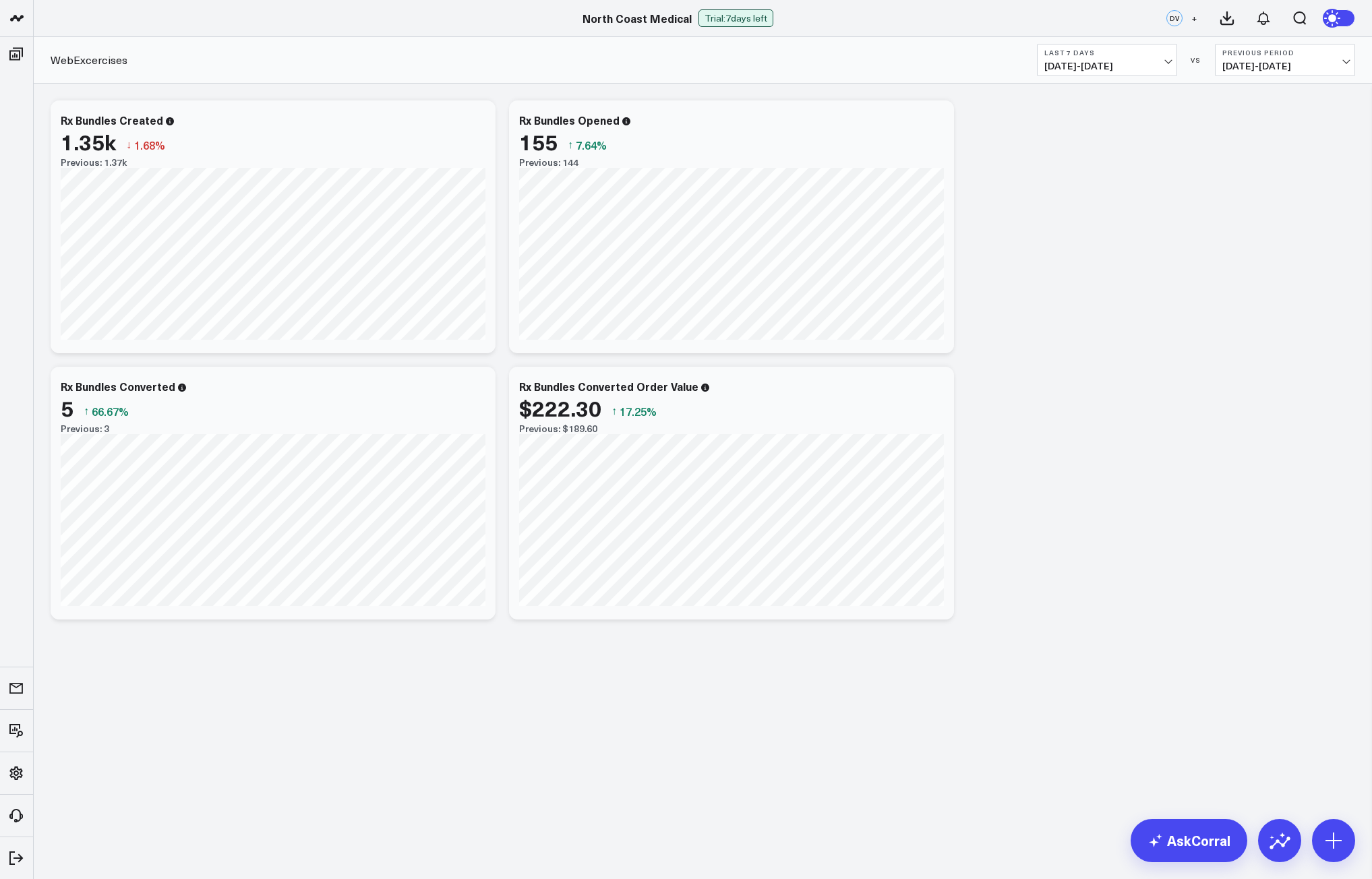
click at [1342, 25] on icon at bounding box center [1335, 18] width 24 height 24
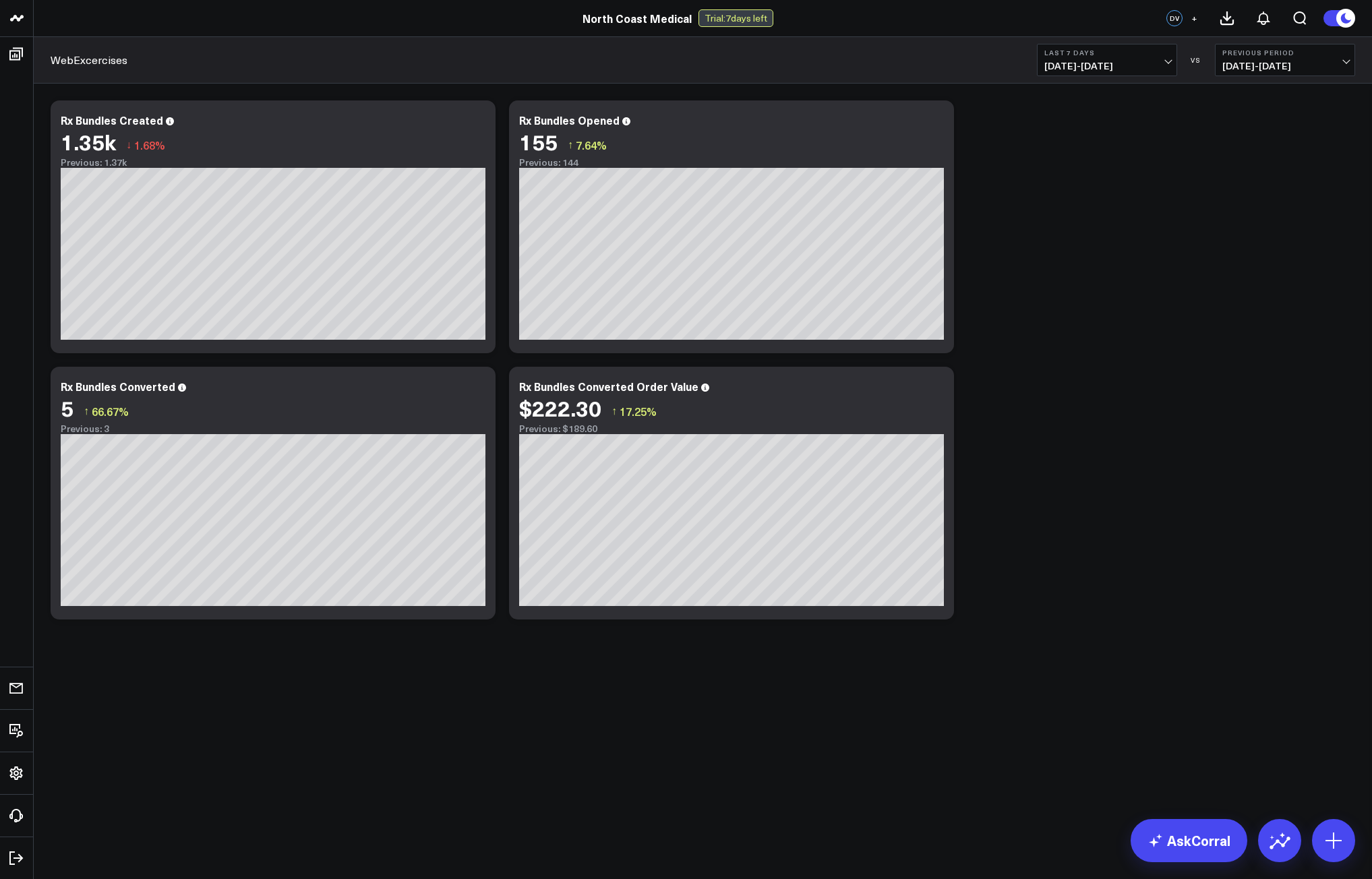
click at [1191, 18] on span "+" at bounding box center [1194, 18] width 6 height 10
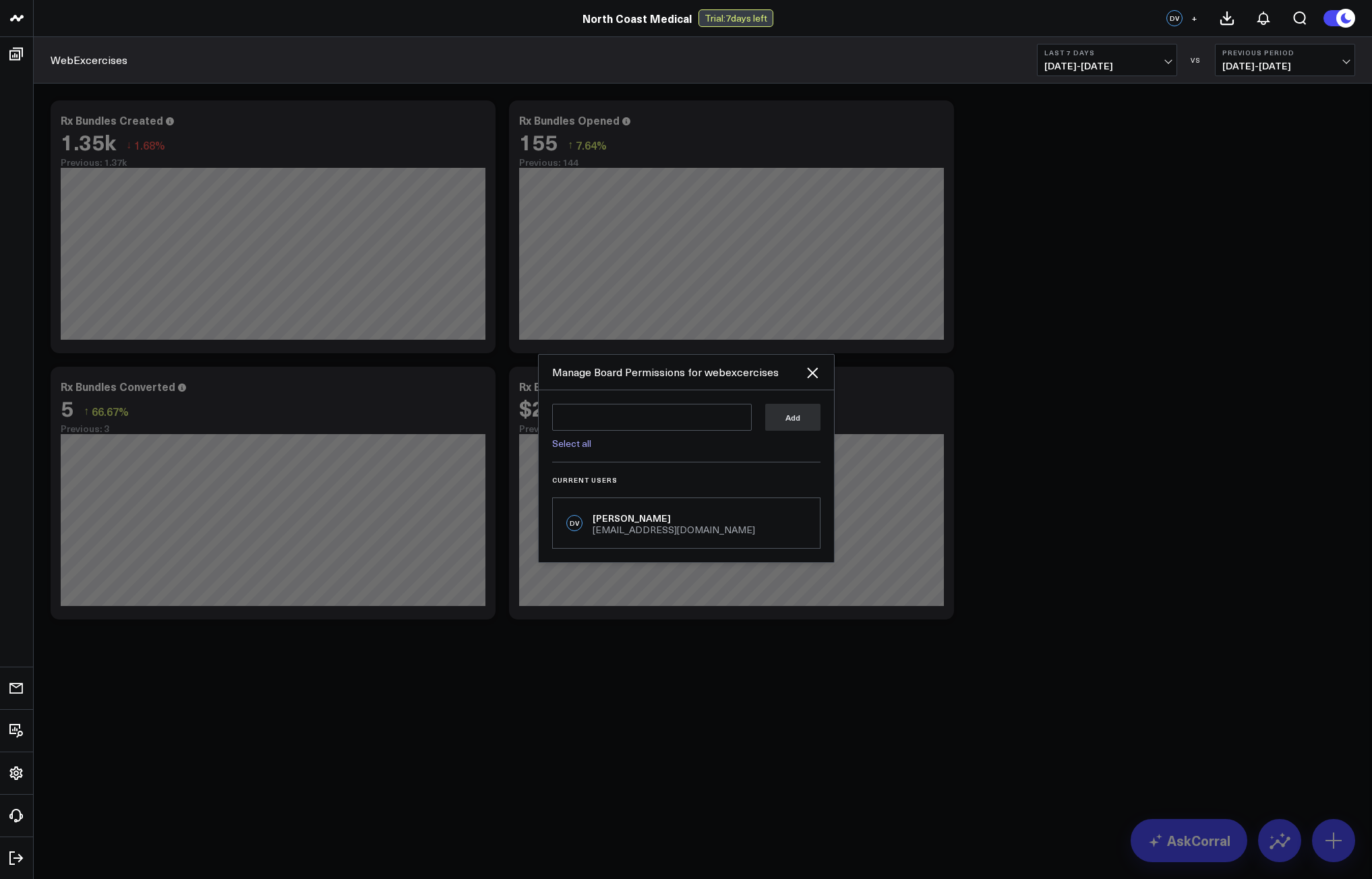
click at [822, 364] on div "Manage Board Permissions for webexcercises" at bounding box center [686, 372] width 295 height 36
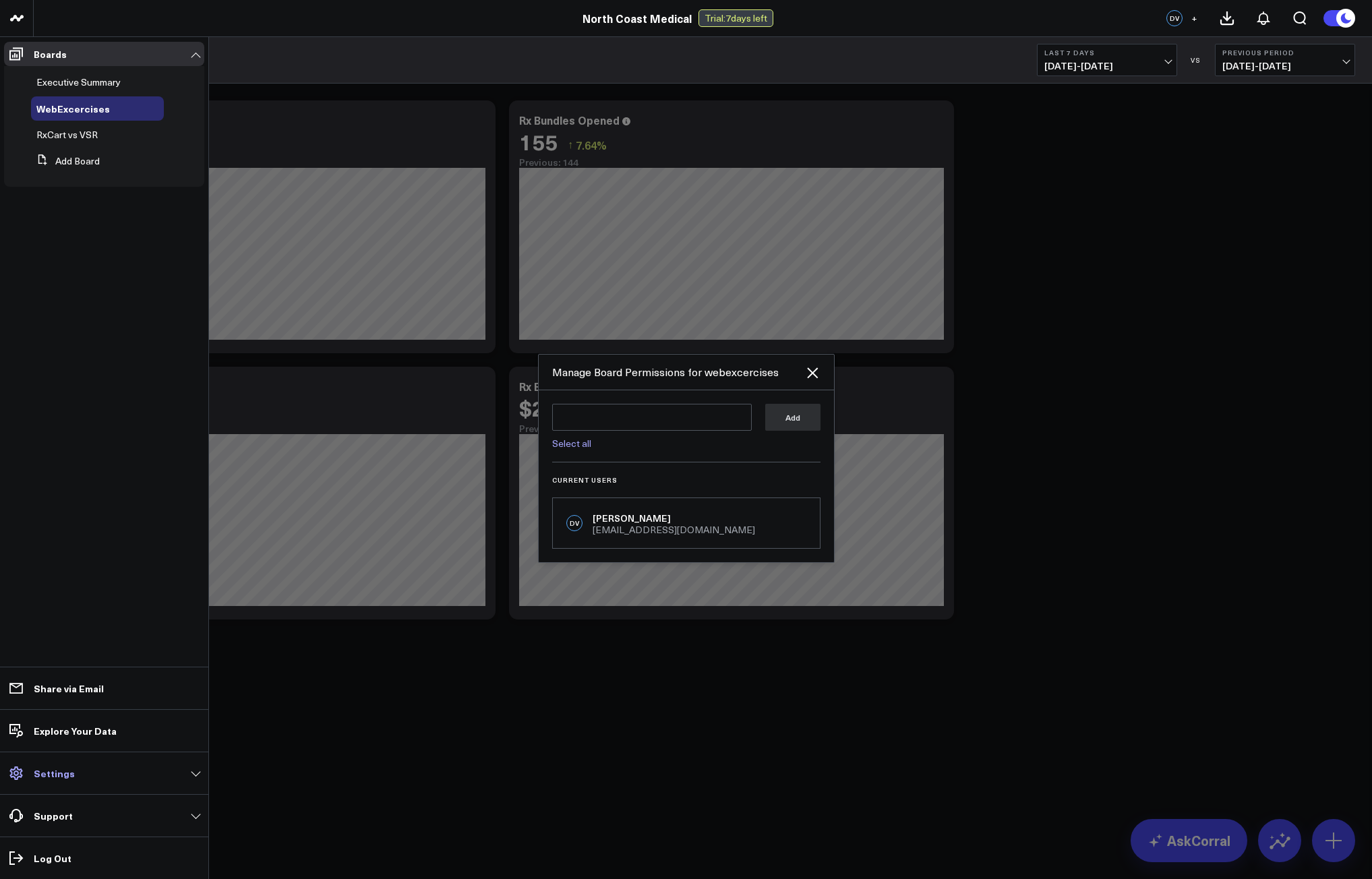
click at [8, 778] on icon at bounding box center [16, 773] width 16 height 16
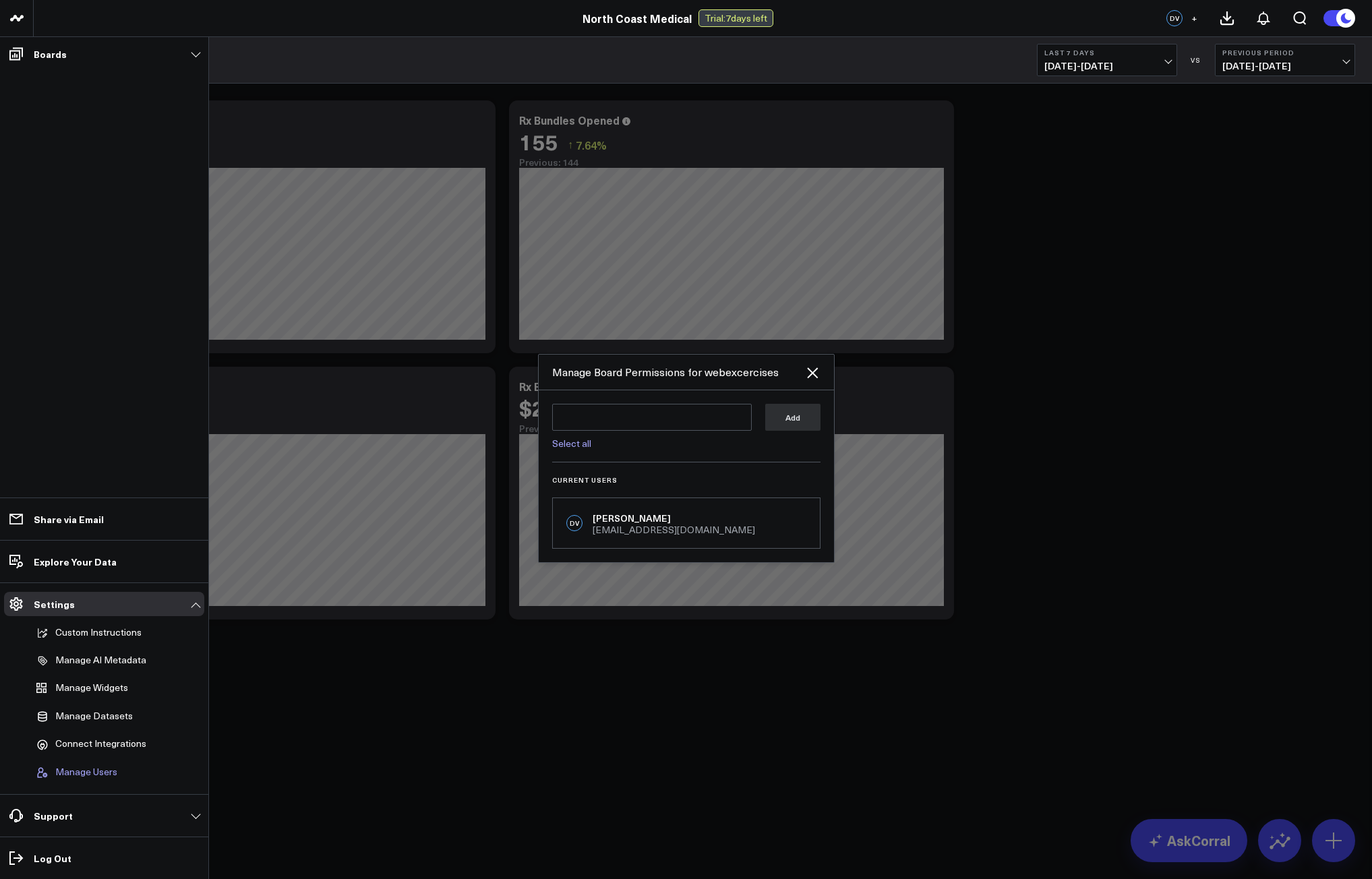
click at [97, 781] on button "Manage Users" at bounding box center [74, 772] width 87 height 26
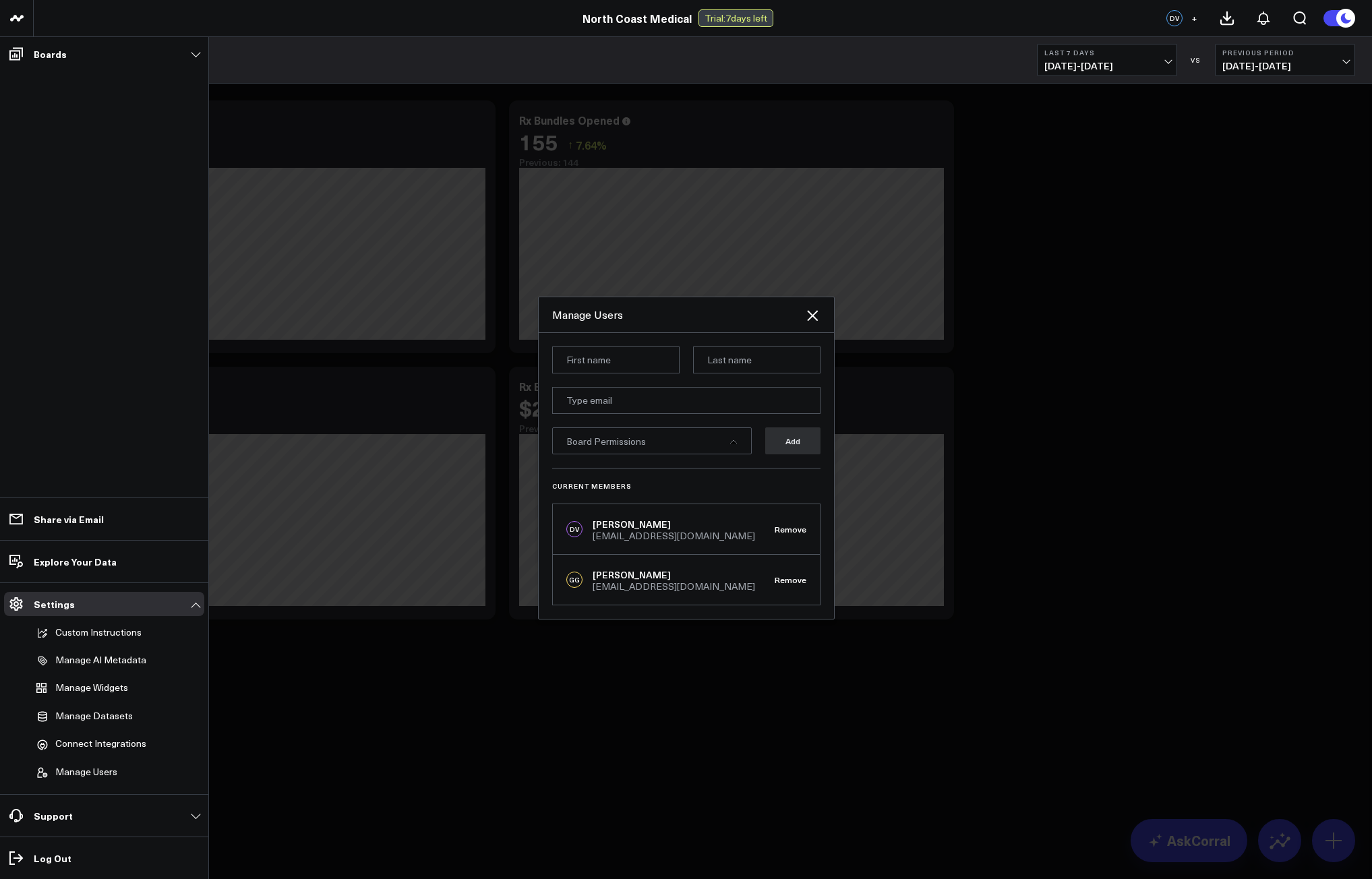
click at [742, 677] on div at bounding box center [686, 440] width 1372 height 879
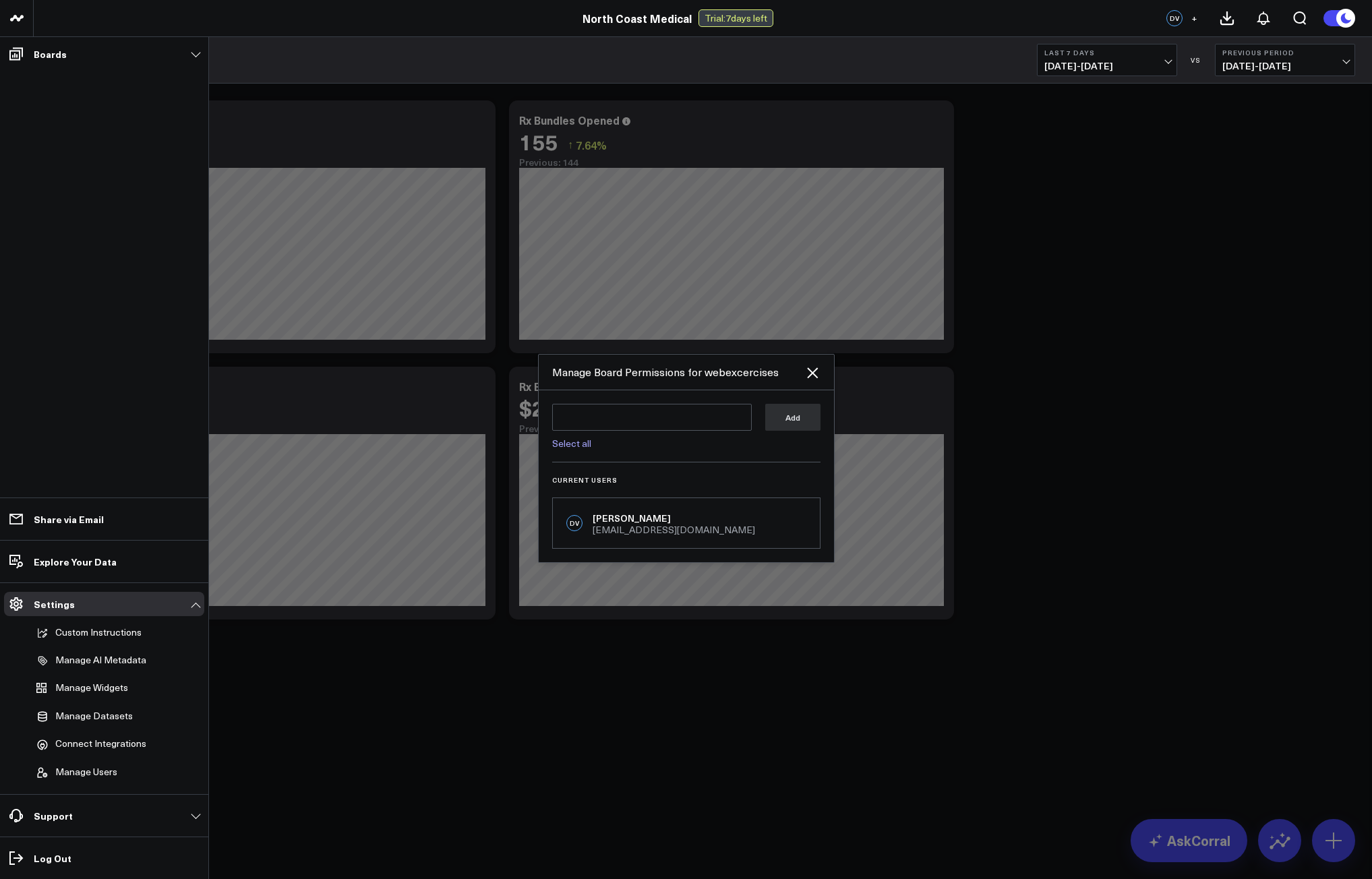
click at [1188, 18] on button "+" at bounding box center [1194, 18] width 16 height 16
drag, startPoint x: 1104, startPoint y: 283, endPoint x: 1083, endPoint y: 284, distance: 21.0
click at [1103, 283] on div at bounding box center [686, 440] width 1372 height 879
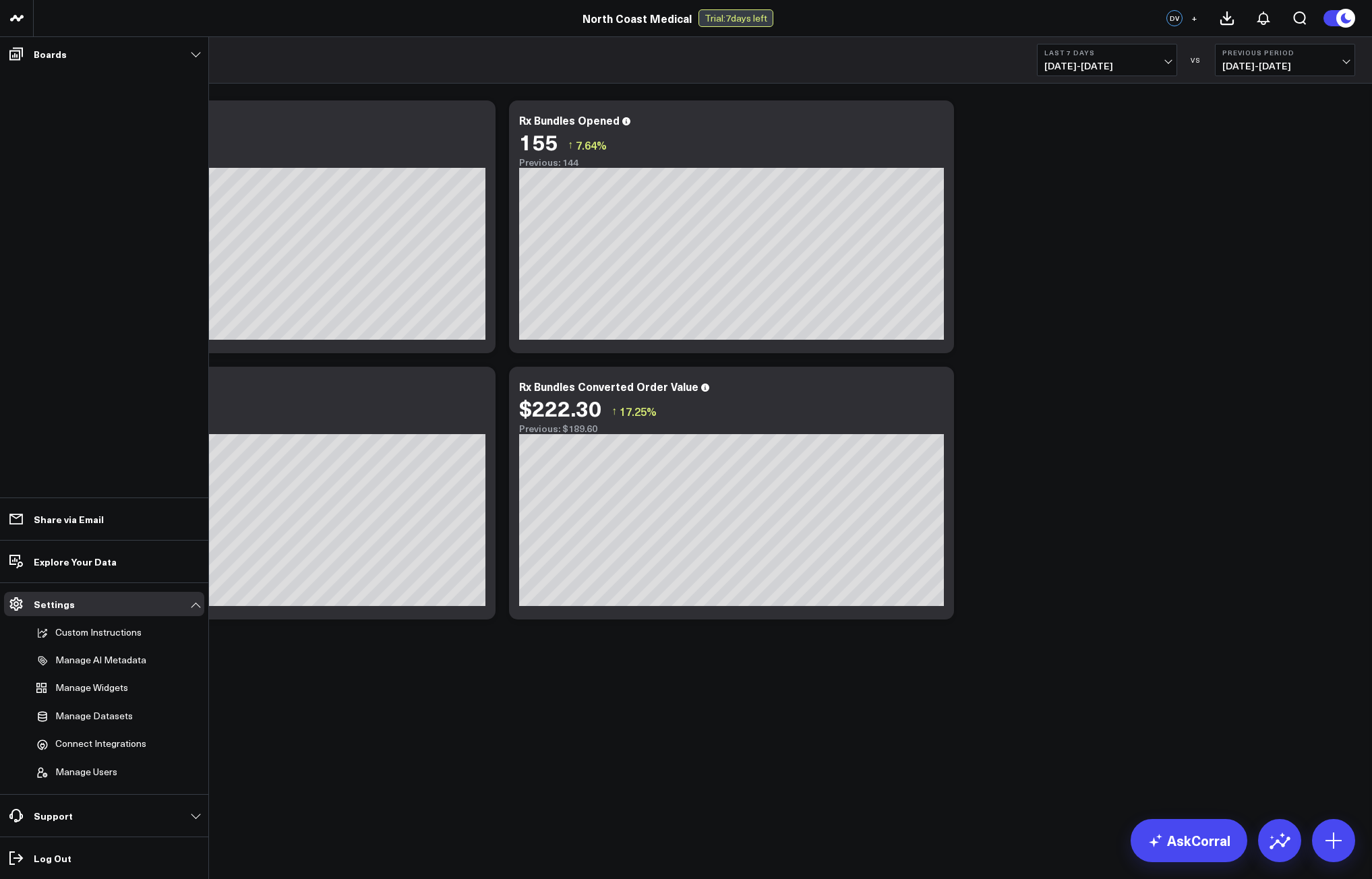
click at [198, 58] on link "Boards" at bounding box center [104, 53] width 201 height 24
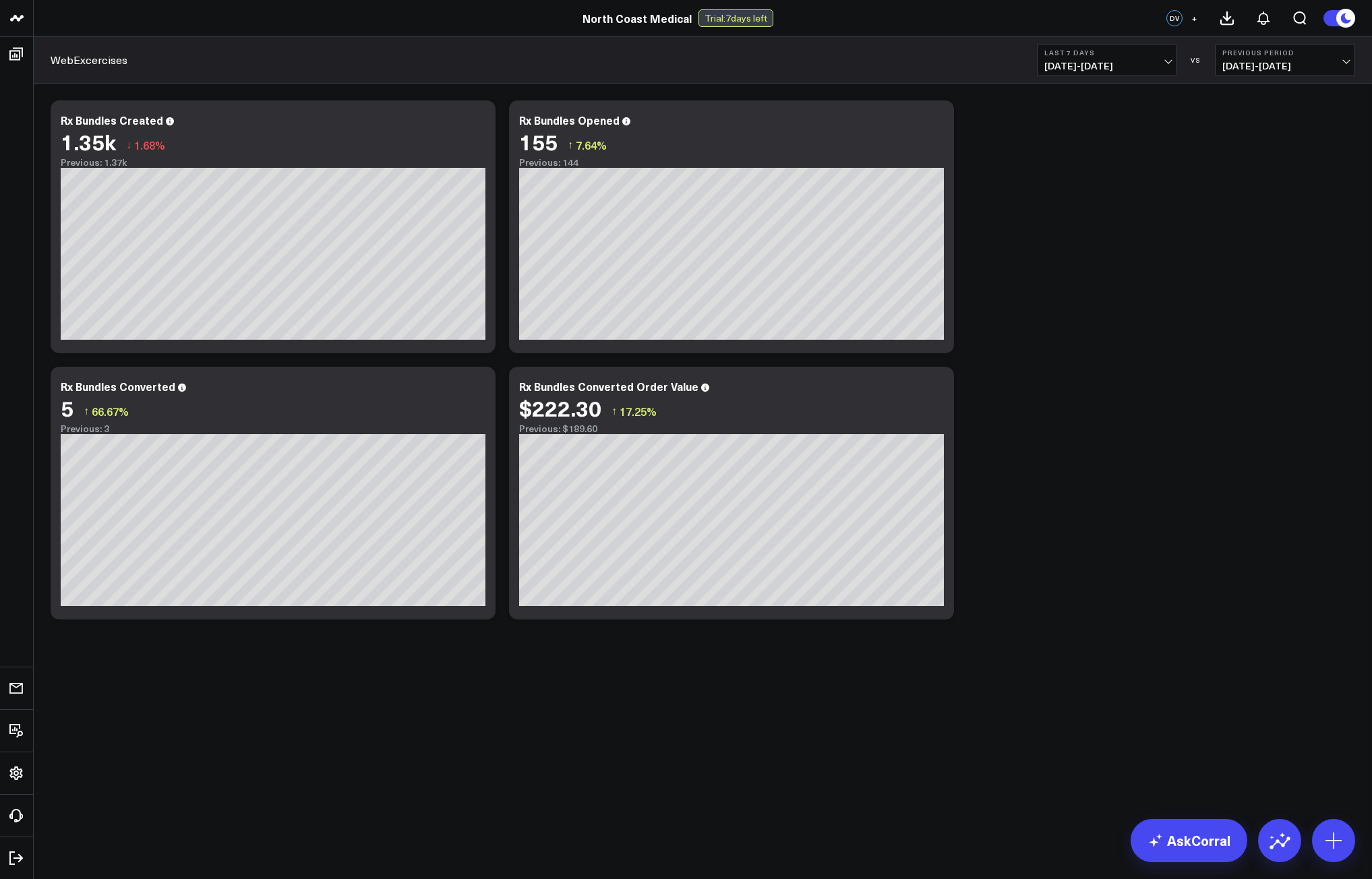
click at [1194, 13] on span "+" at bounding box center [1194, 18] width 6 height 10
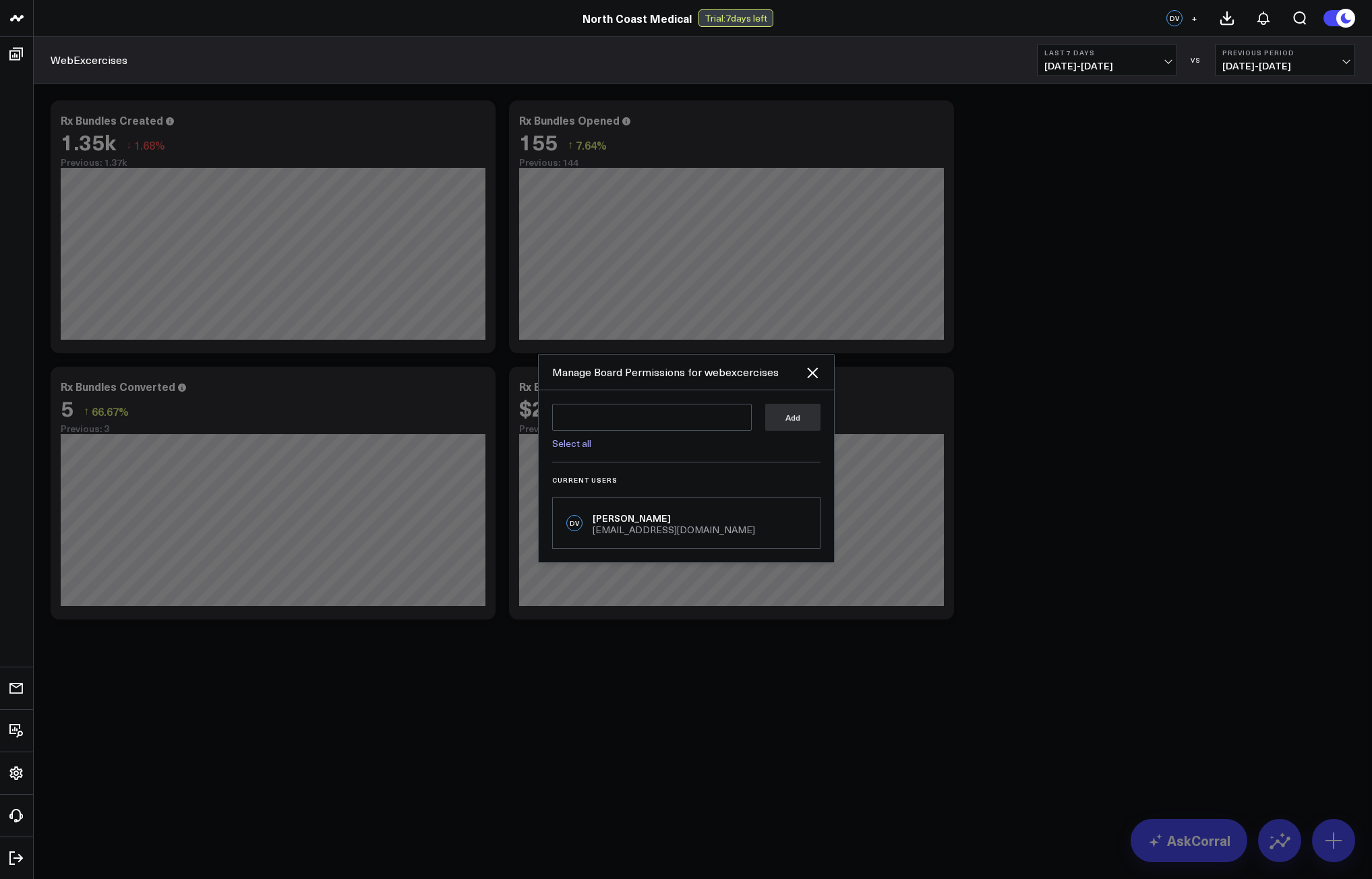
click at [656, 432] on div "Select all" at bounding box center [652, 440] width 200 height 18
click at [632, 423] on textarea at bounding box center [652, 417] width 200 height 27
click at [697, 425] on textarea "gary" at bounding box center [652, 417] width 200 height 27
click at [598, 449] on div "gary gary Select all Add" at bounding box center [686, 433] width 269 height 58
click at [588, 446] on link "Select all" at bounding box center [571, 442] width 39 height 13
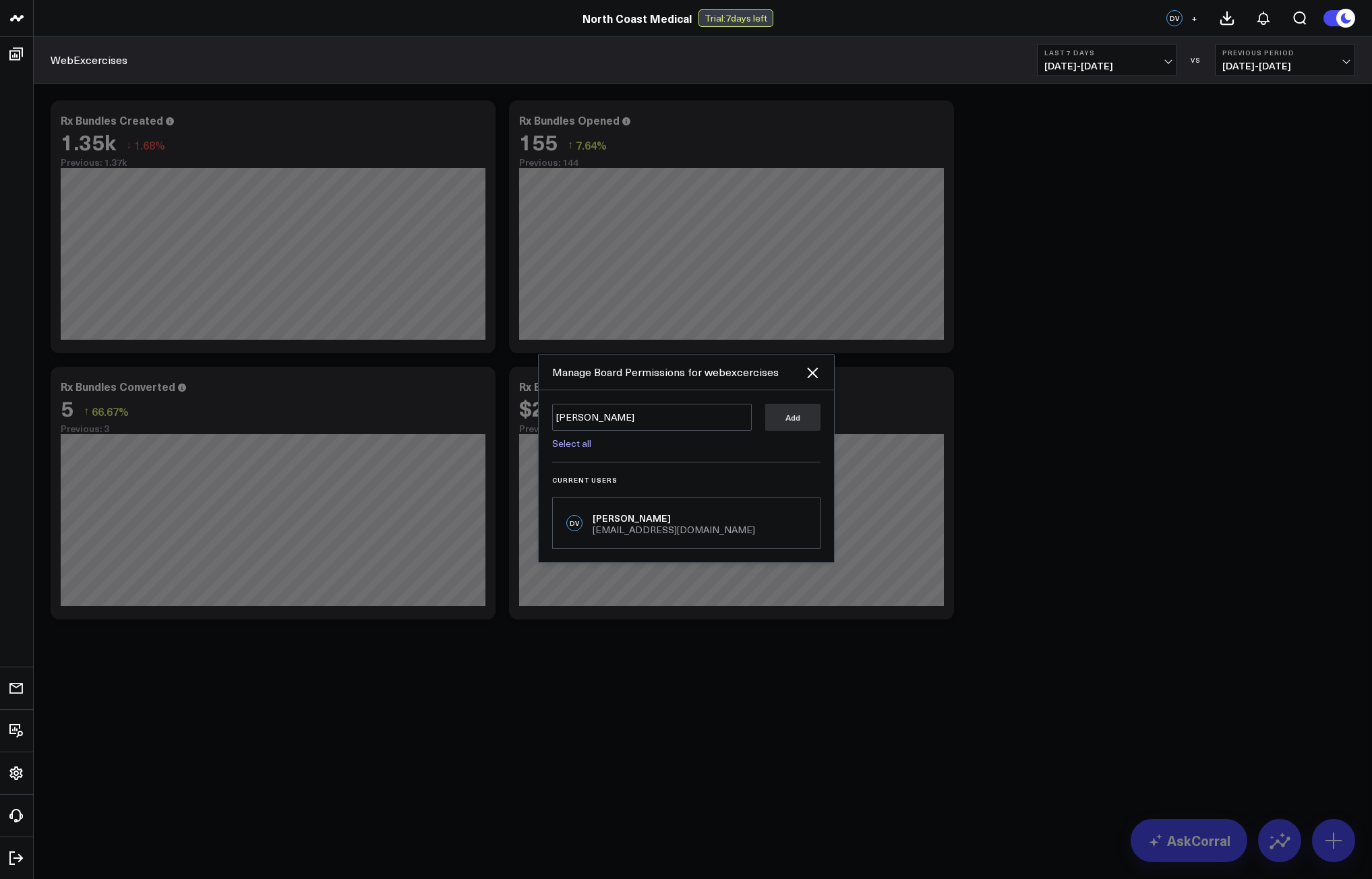
type textarea "@Corral Support @Gareth Price @Gary Garrett"
click at [585, 447] on textarea "@Corral Support @Gareth Price @Gary Garrett" at bounding box center [652, 426] width 200 height 46
click at [635, 440] on textarea "@Corral Support @Gareth Price @Gary Garrett" at bounding box center [652, 426] width 200 height 46
click at [635, 435] on textarea "@Corral Support @Gareth Price @Gary Garrett" at bounding box center [652, 426] width 200 height 46
drag, startPoint x: 630, startPoint y: 434, endPoint x: 491, endPoint y: 417, distance: 140.0
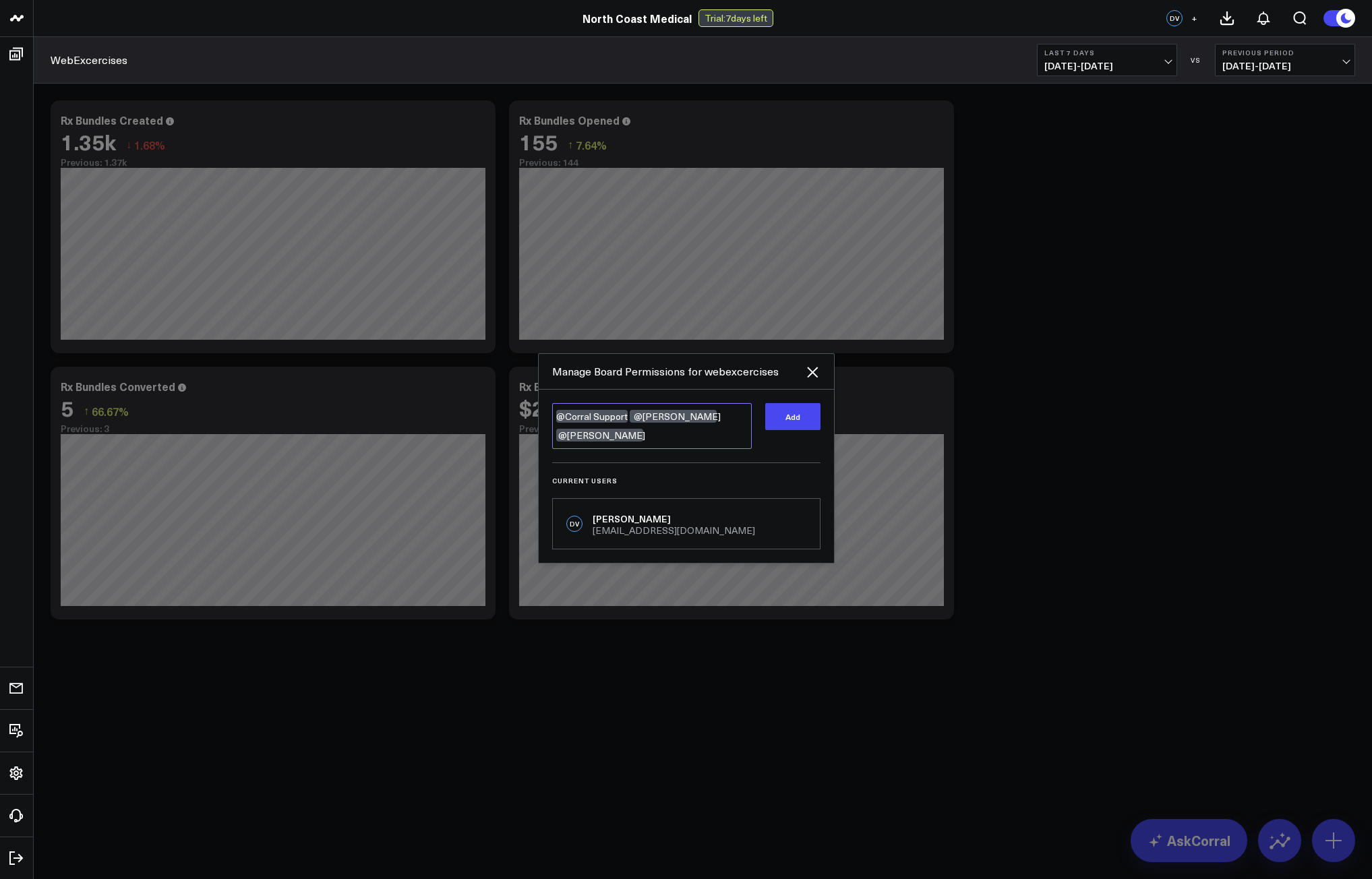
click at [494, 417] on div "Manage Board Permissions for webexcercises @Corral Support @Gareth Price @Gary …" at bounding box center [686, 458] width 1372 height 842
drag, startPoint x: 591, startPoint y: 400, endPoint x: 582, endPoint y: 427, distance: 28.5
click at [591, 403] on div "@ @ Select all Add Current Users DV David Vong dvong@ncmedical.com" at bounding box center [686, 476] width 295 height 172
click at [582, 427] on textarea "@" at bounding box center [652, 417] width 200 height 27
click at [628, 440] on div "Gary Garrett" at bounding box center [665, 444] width 161 height 13
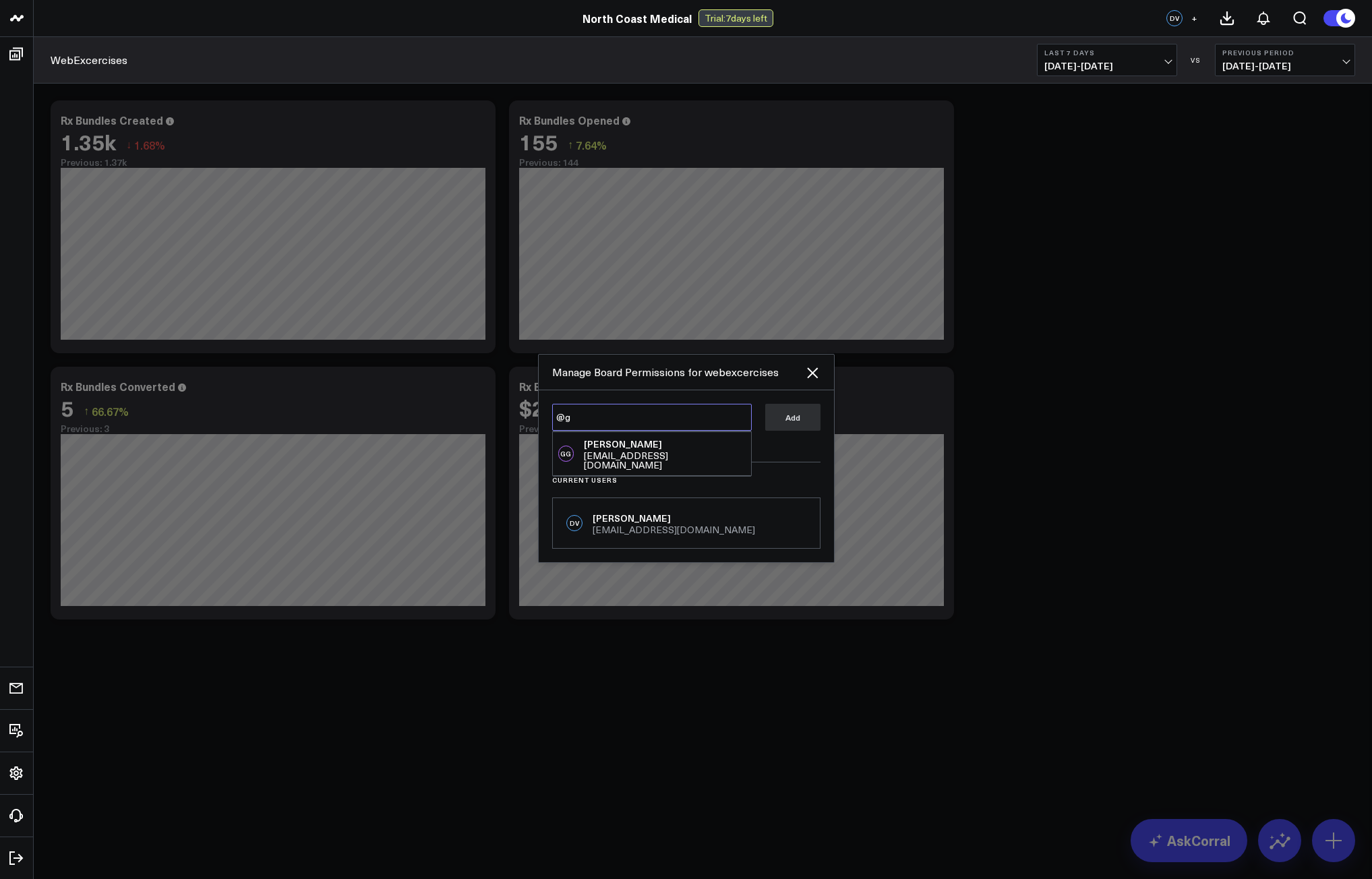
type textarea "@Gary Garrett"
click at [777, 422] on button "Add" at bounding box center [793, 417] width 56 height 27
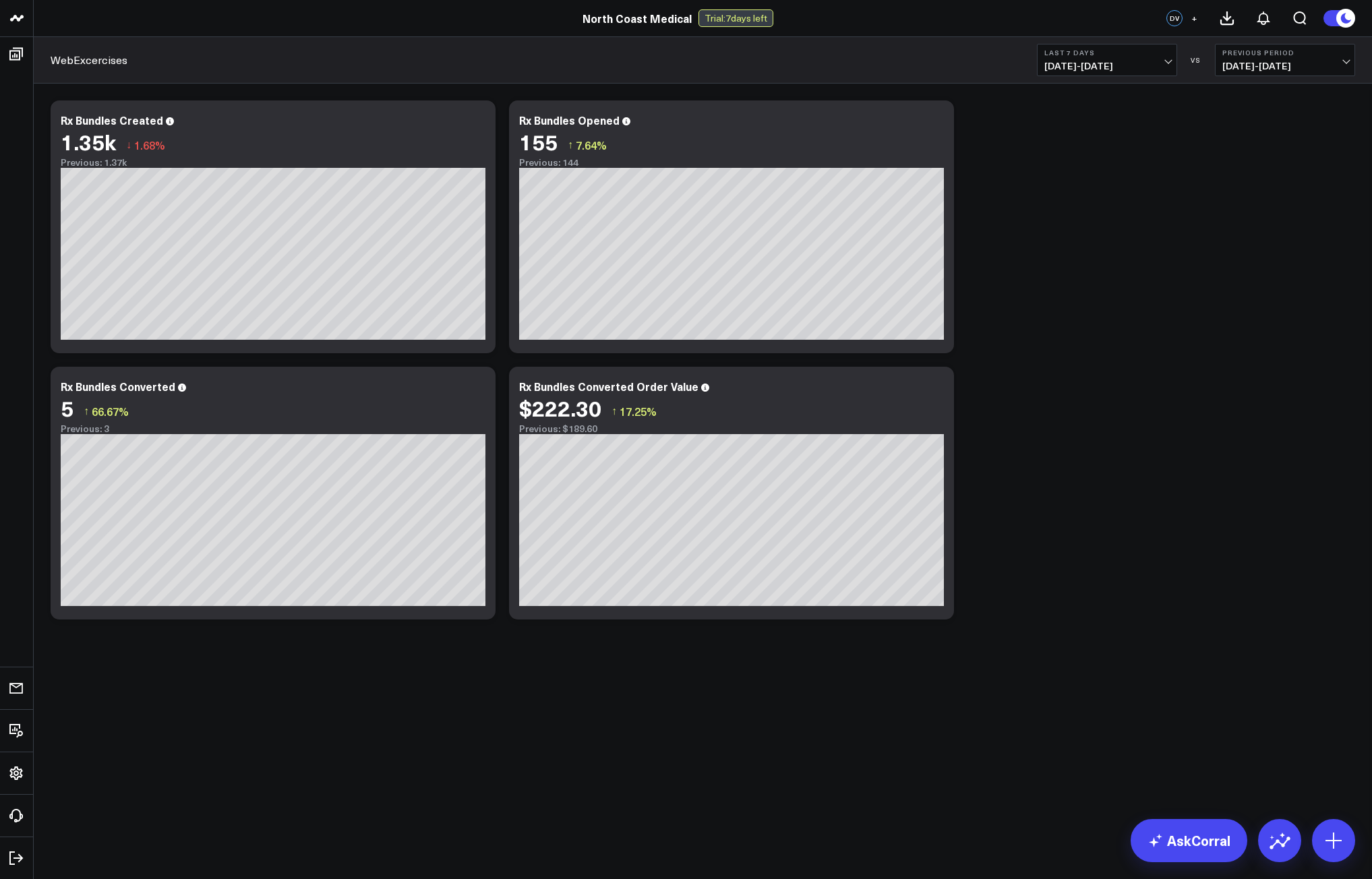
click at [1190, 19] on button "+" at bounding box center [1194, 18] width 16 height 16
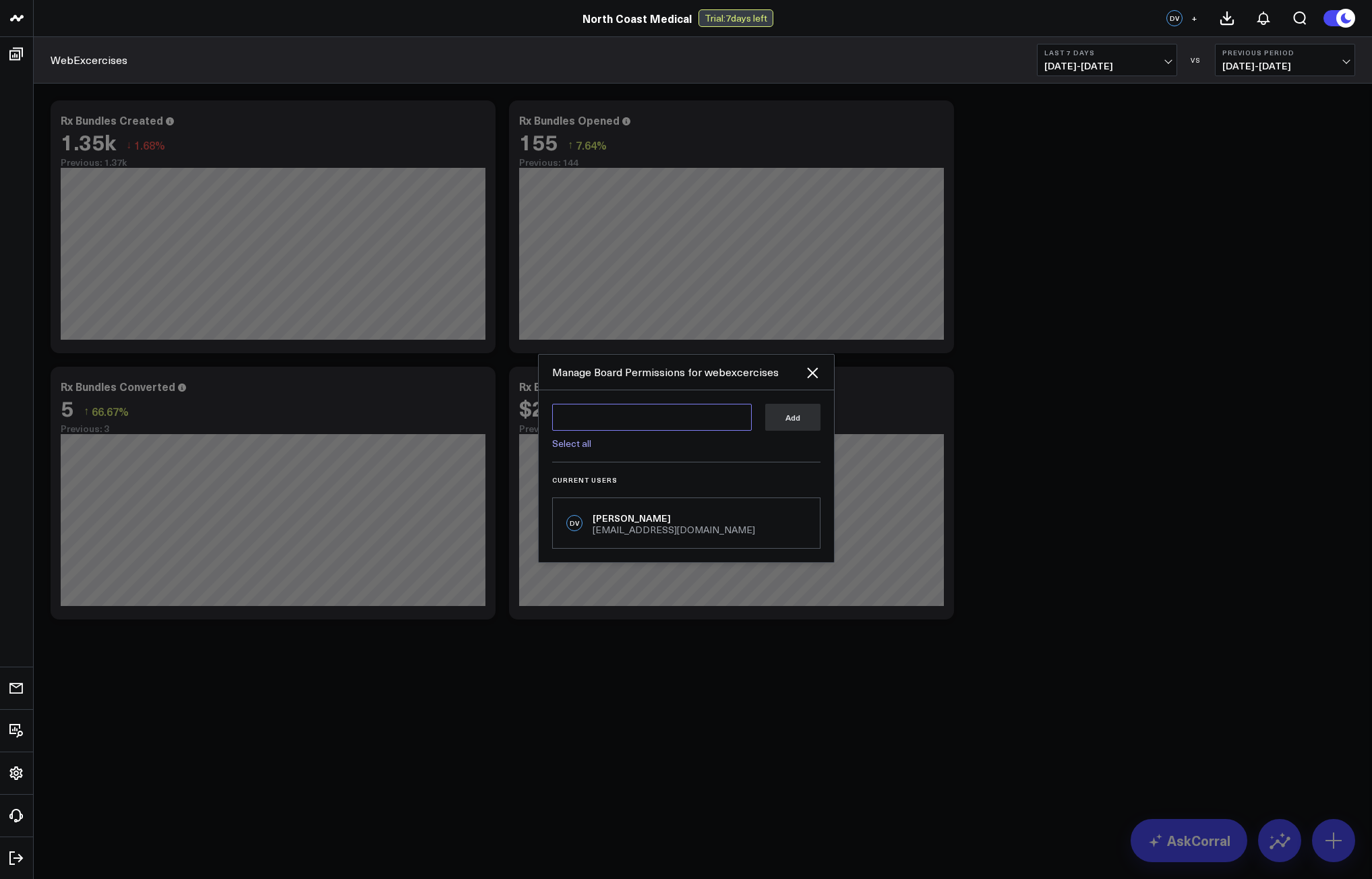
click at [647, 416] on textarea at bounding box center [652, 417] width 200 height 27
type textarea "g"
click at [608, 427] on textarea "@g" at bounding box center [652, 417] width 200 height 27
click at [611, 439] on div "Gary Garrett" at bounding box center [665, 444] width 161 height 13
type textarea "@Gary Garrett"
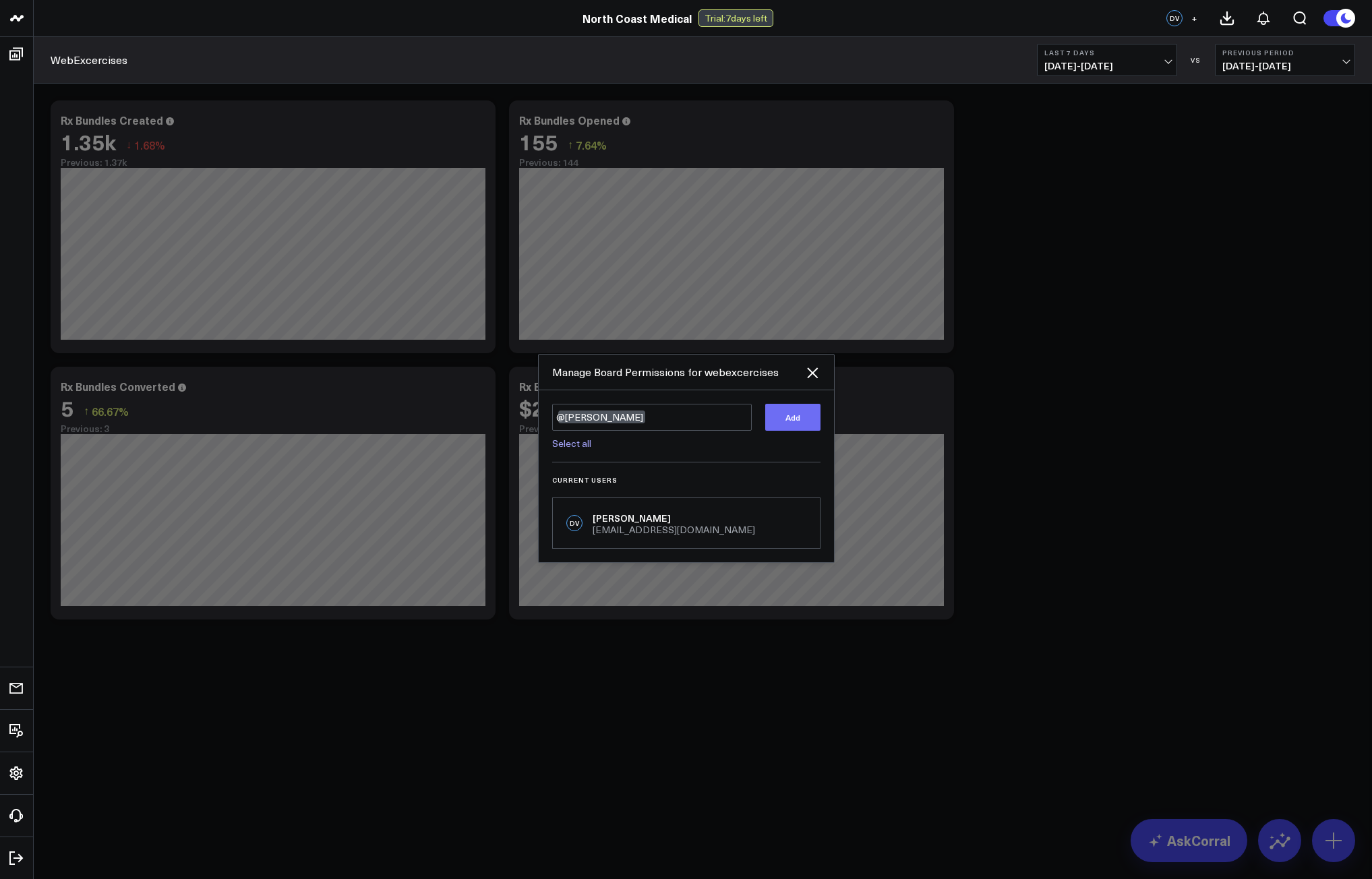
click at [798, 420] on button "Add" at bounding box center [793, 417] width 56 height 27
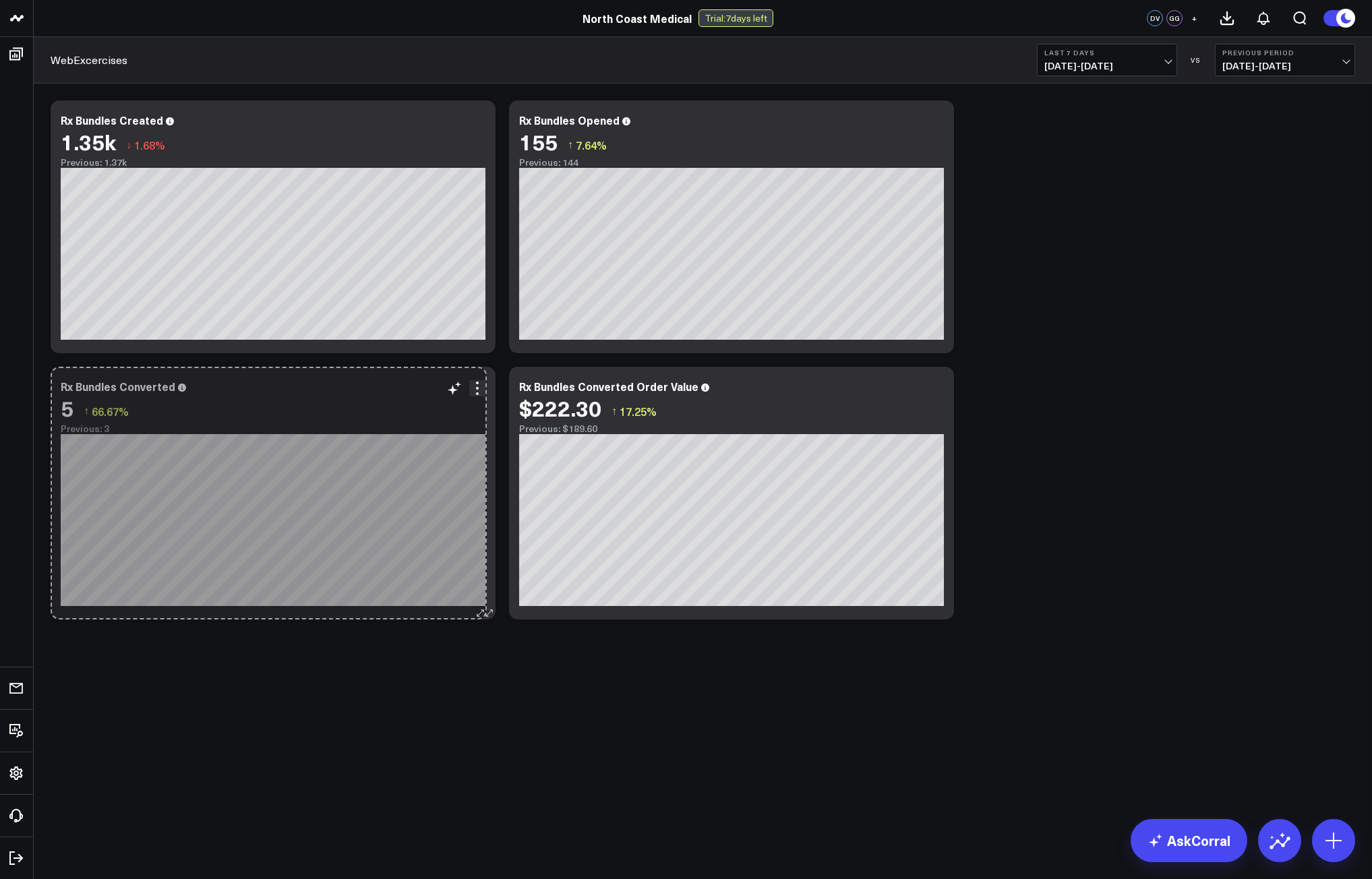
drag, startPoint x: 488, startPoint y: 612, endPoint x: 480, endPoint y: 428, distance: 184.2
click at [480, 428] on div "Rx Bundles Converted 5 ↑ 66.67% Previous: 3 So sorry. The query returned no res…" at bounding box center [272, 493] width 445 height 253
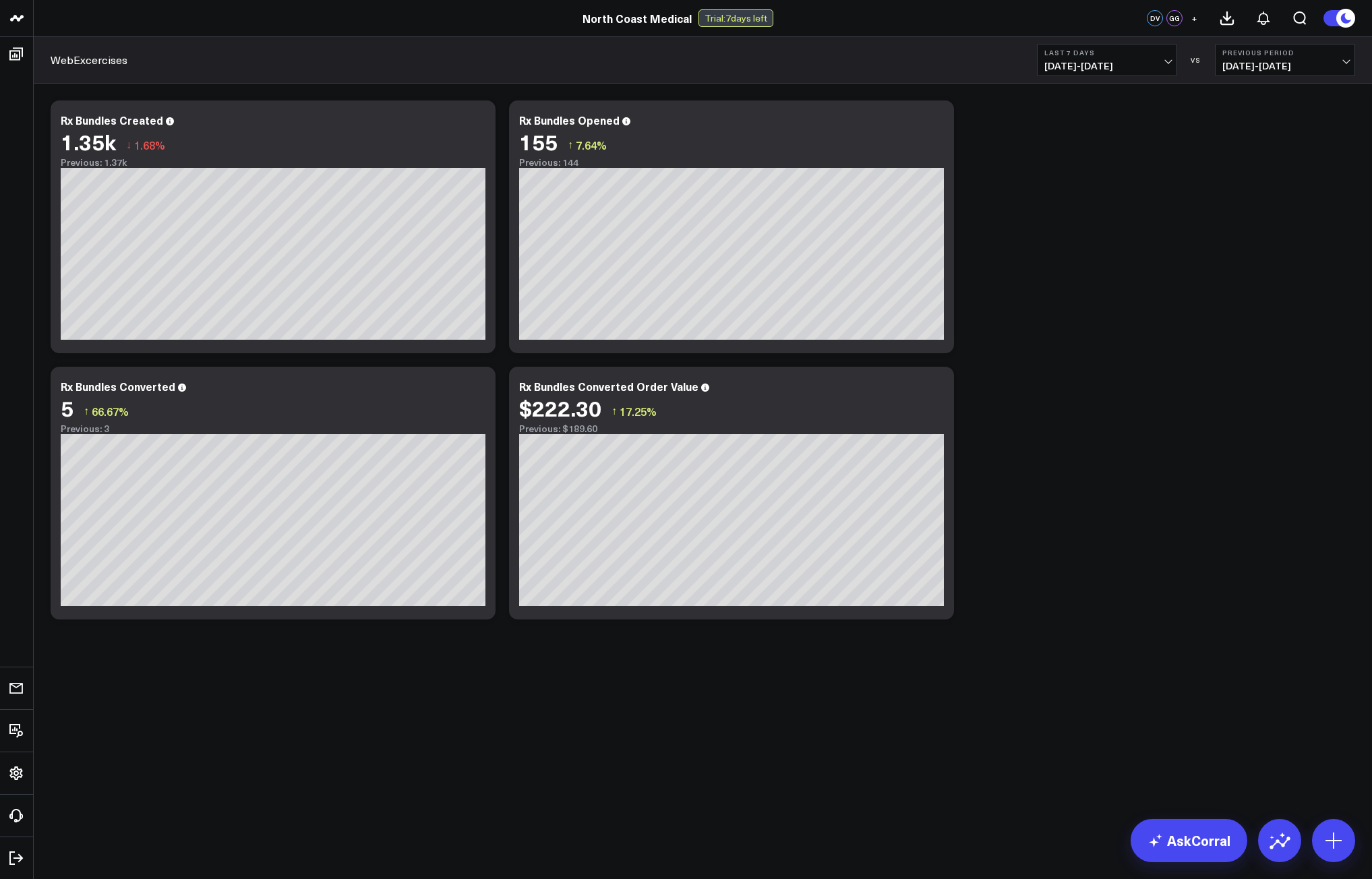
click at [470, 710] on body "North Coast Medical North Coast Medical Trial: 7 days left DV GG + WebExcercise…" at bounding box center [686, 440] width 1372 height 879
